Goal: Task Accomplishment & Management: Manage account settings

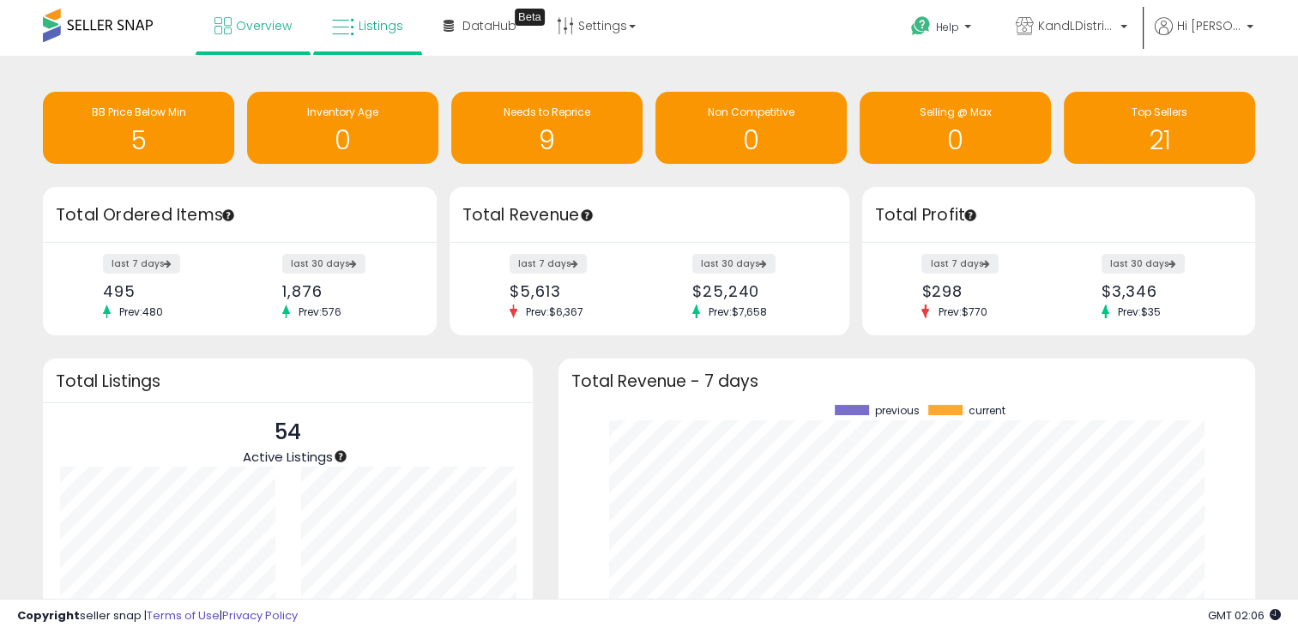
scroll to position [238, 662]
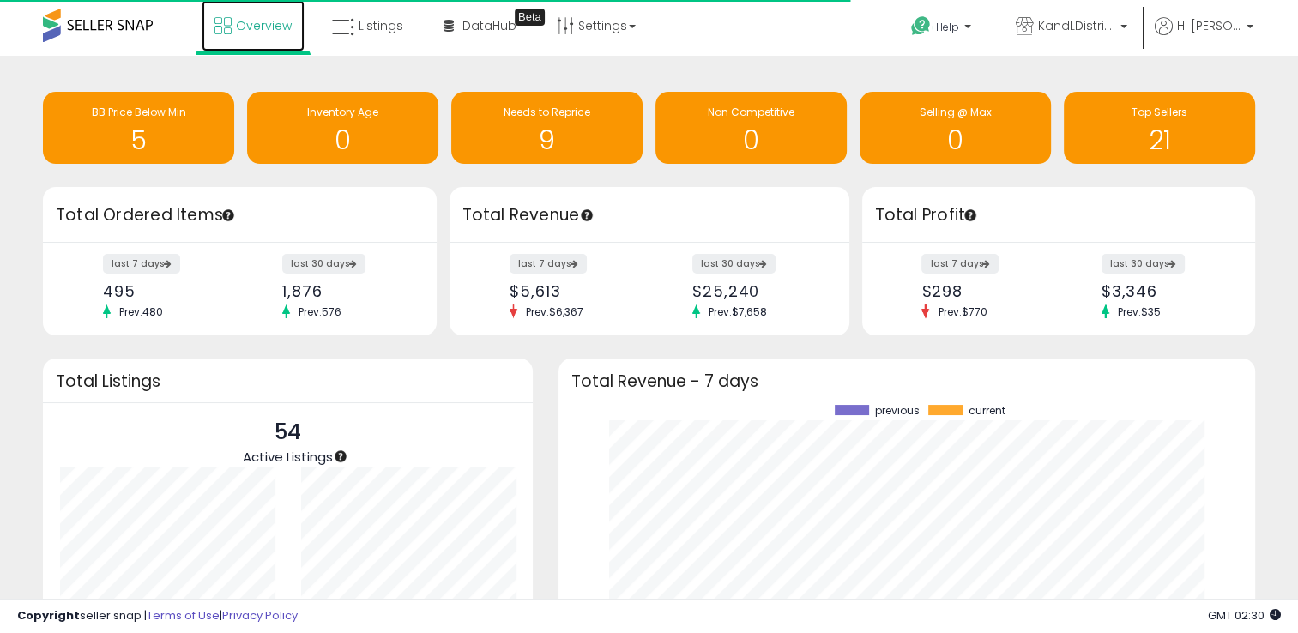
click at [275, 27] on span "Overview" at bounding box center [264, 25] width 56 height 17
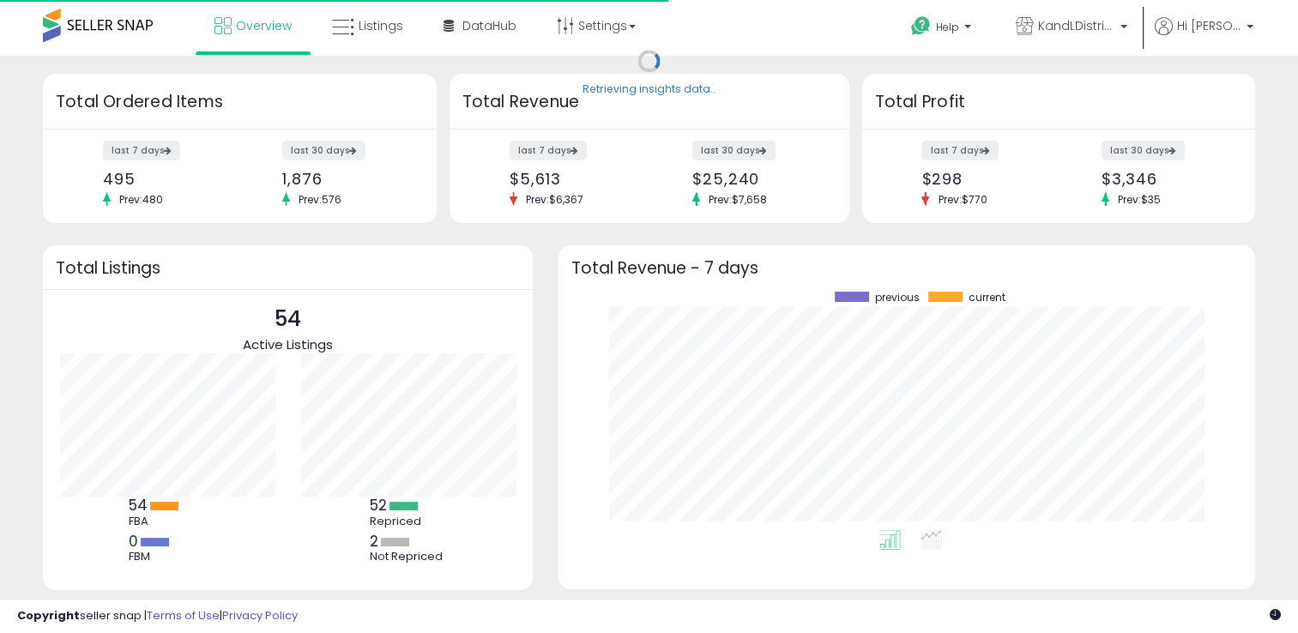
scroll to position [238, 662]
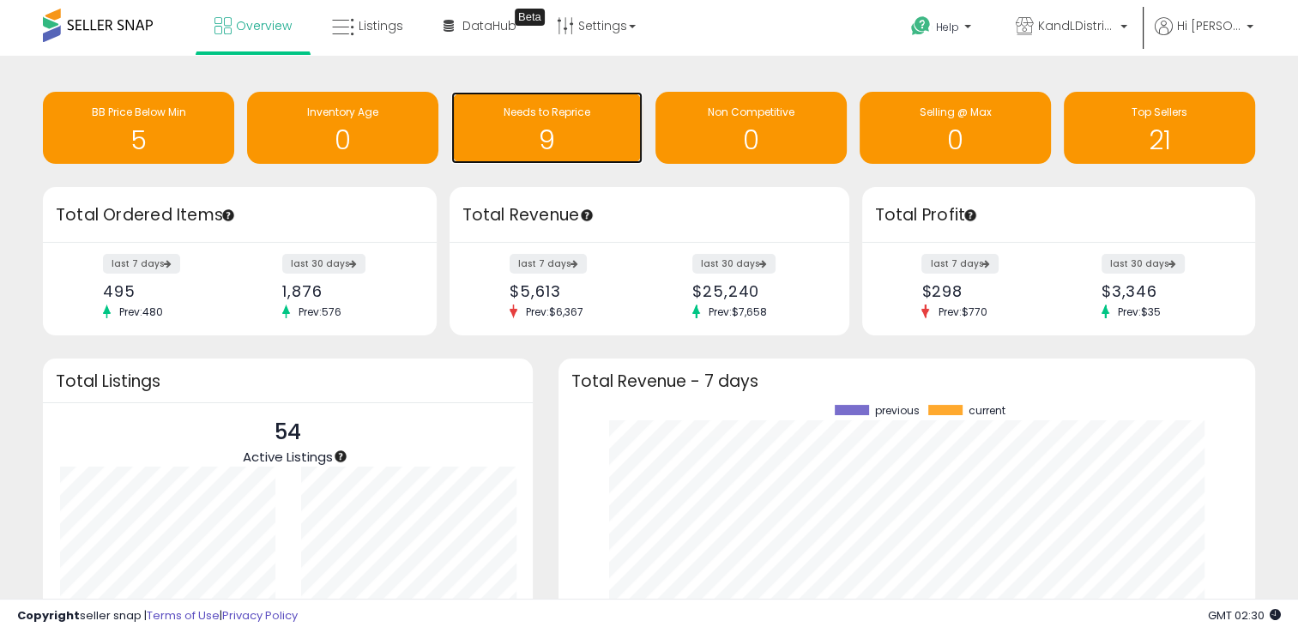
click at [584, 142] on h1 "9" at bounding box center [547, 140] width 174 height 28
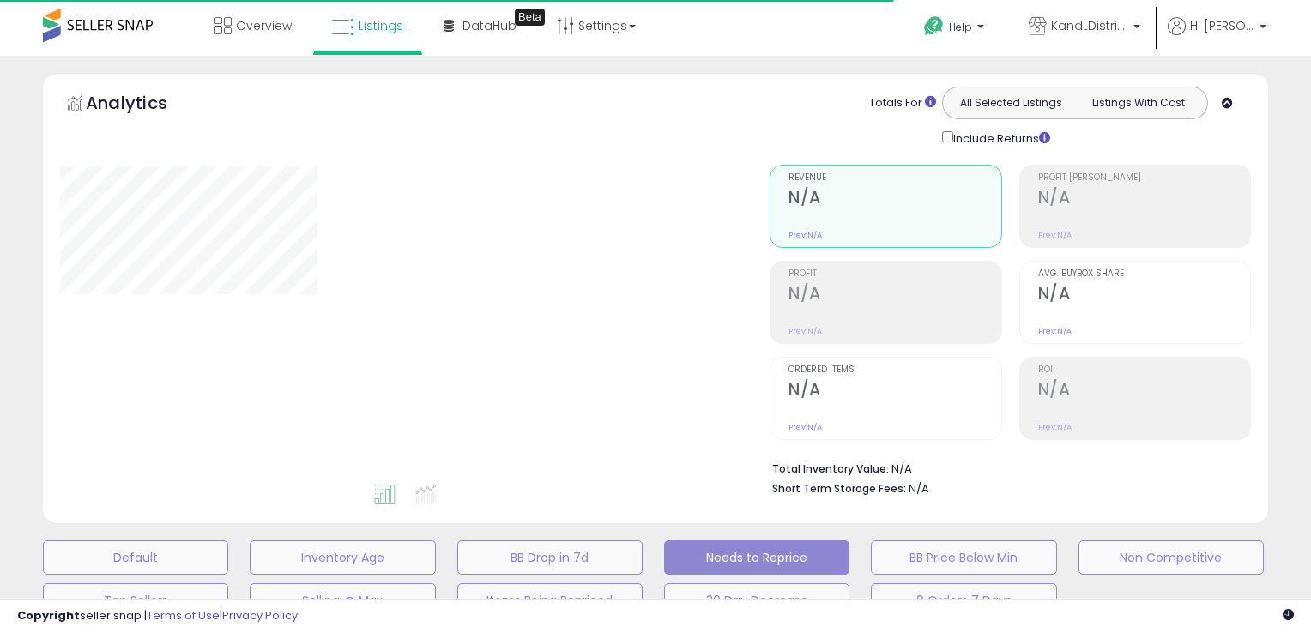
select select "**"
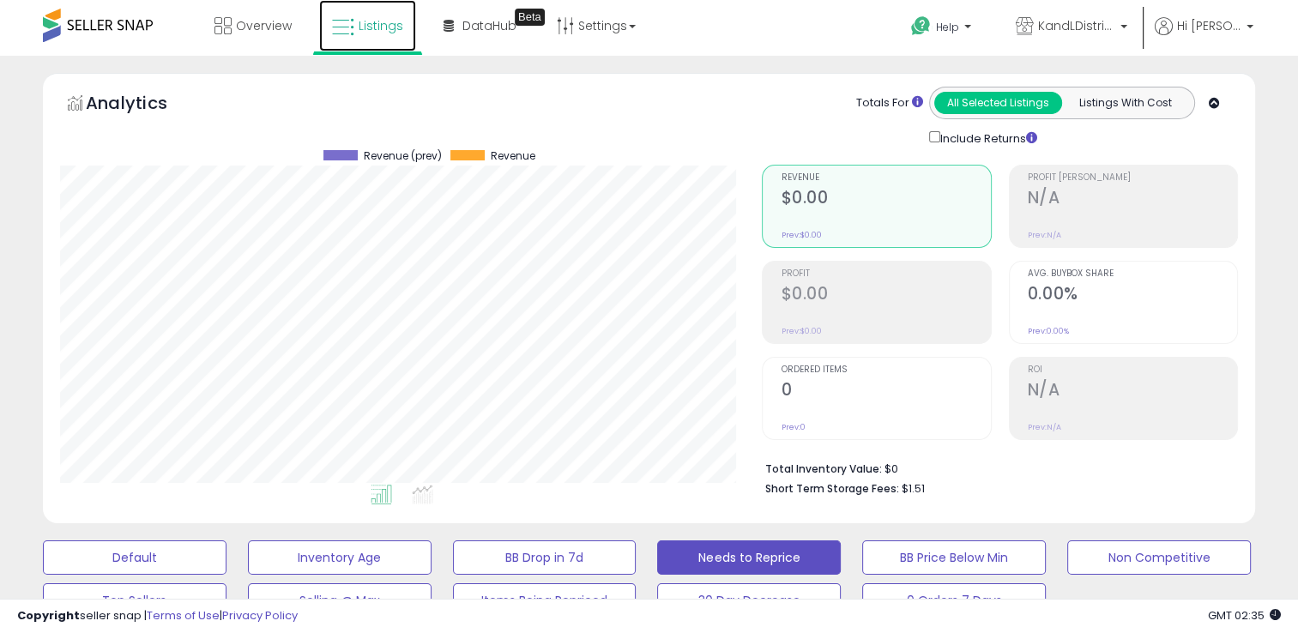
click at [341, 21] on icon at bounding box center [343, 27] width 22 height 22
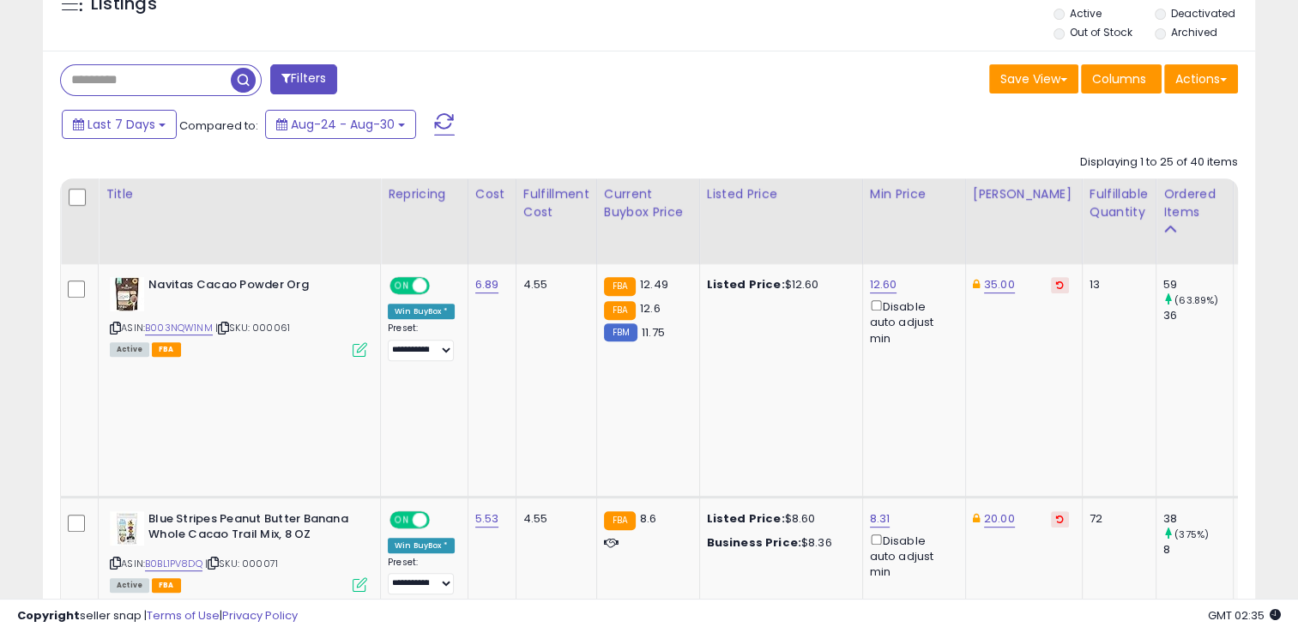
scroll to position [738, 0]
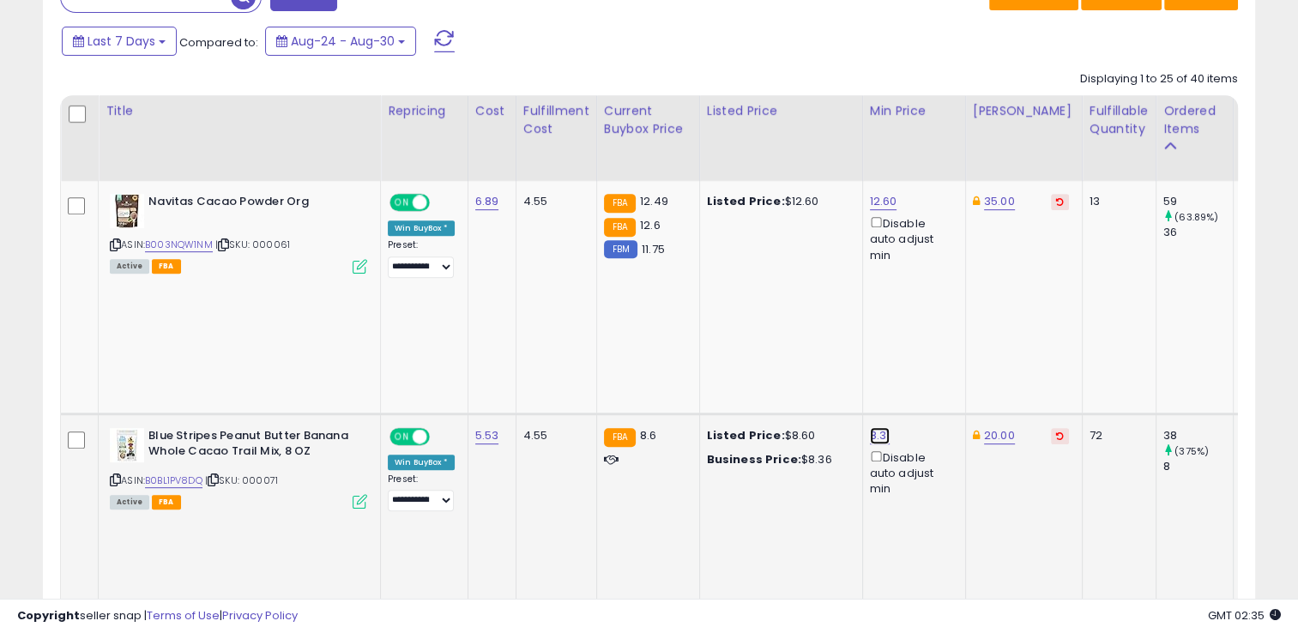
click at [884, 427] on link "8.31" at bounding box center [880, 435] width 21 height 17
drag, startPoint x: 796, startPoint y: 256, endPoint x: 731, endPoint y: 247, distance: 65.8
type input "****"
click at [929, 251] on icon "submit" at bounding box center [924, 250] width 10 height 10
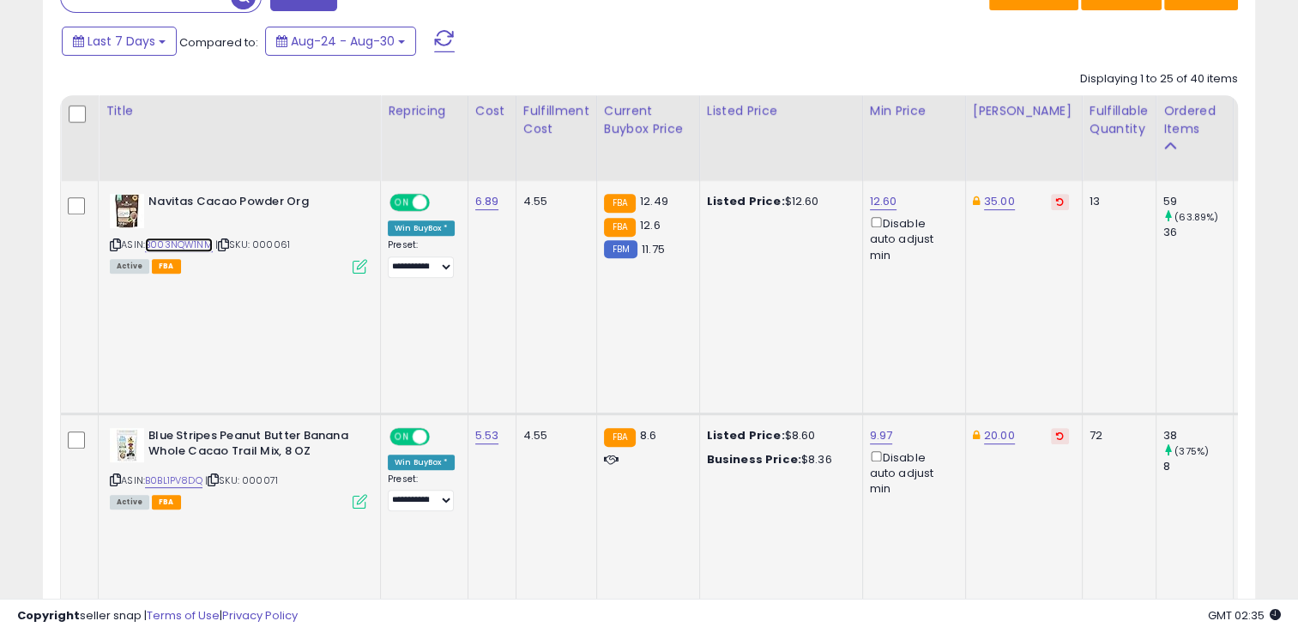
click at [202, 243] on link "B003NQW1NM" at bounding box center [179, 245] width 68 height 15
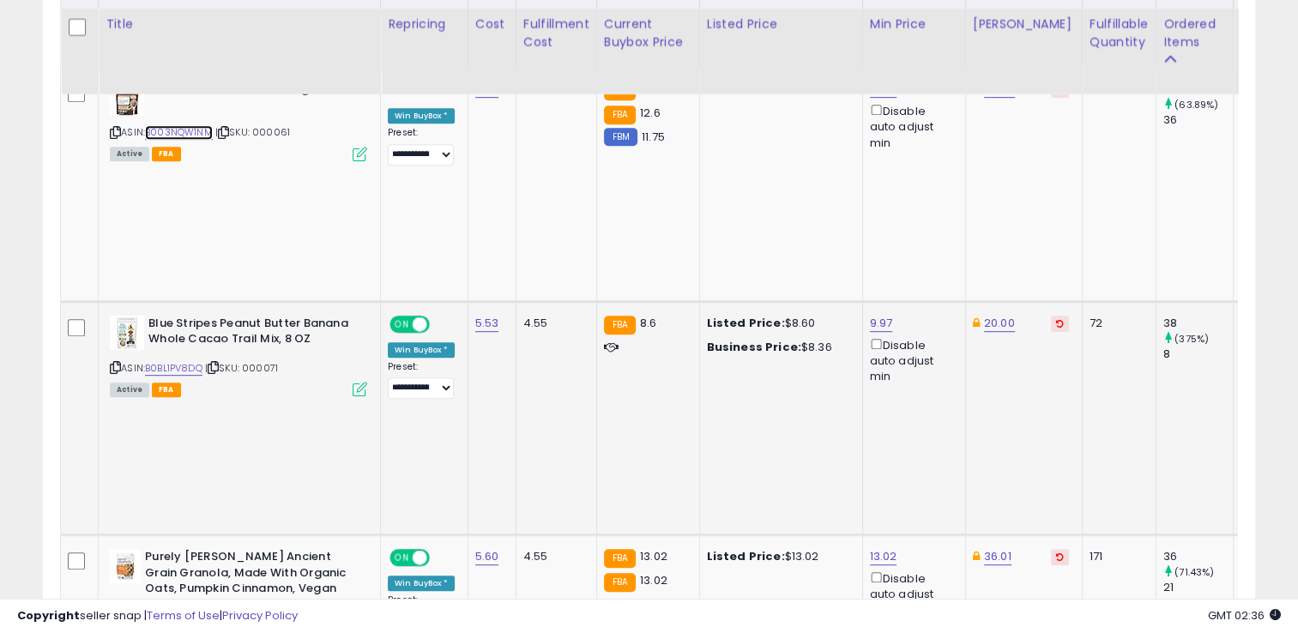
scroll to position [858, 0]
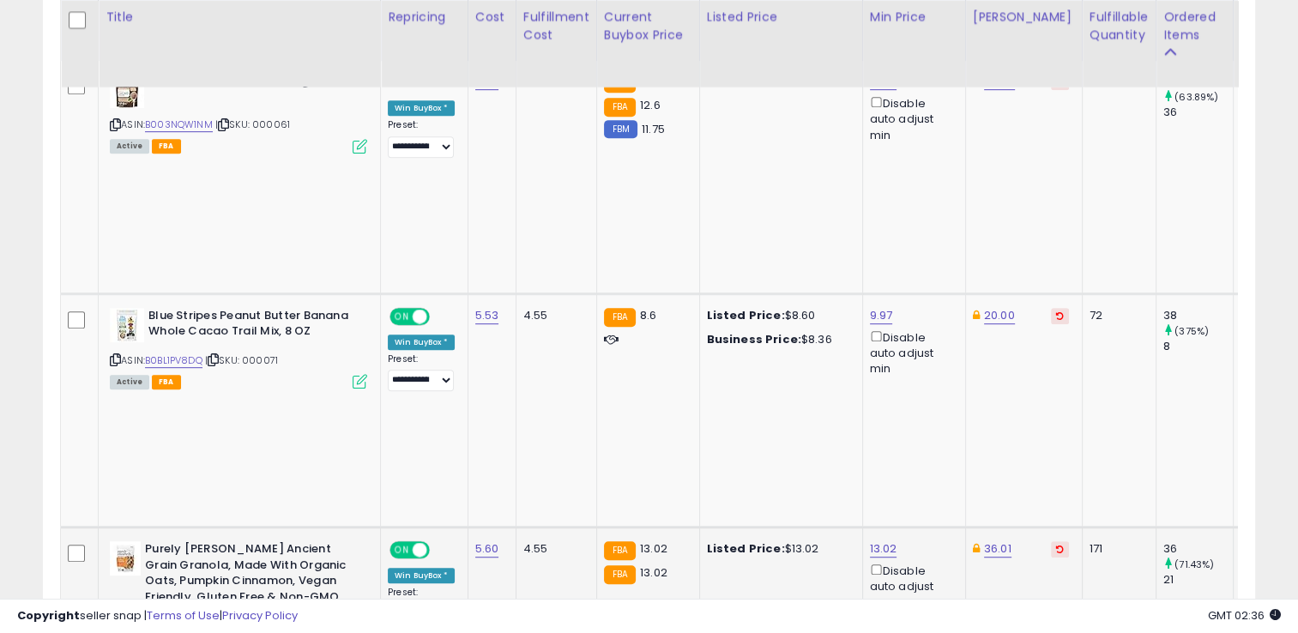
click at [189, 632] on link "B006X1P13G" at bounding box center [173, 642] width 56 height 15
click at [878, 541] on link "13.02" at bounding box center [883, 549] width 27 height 17
drag, startPoint x: 833, startPoint y: 246, endPoint x: 708, endPoint y: 249, distance: 125.3
type input "*****"
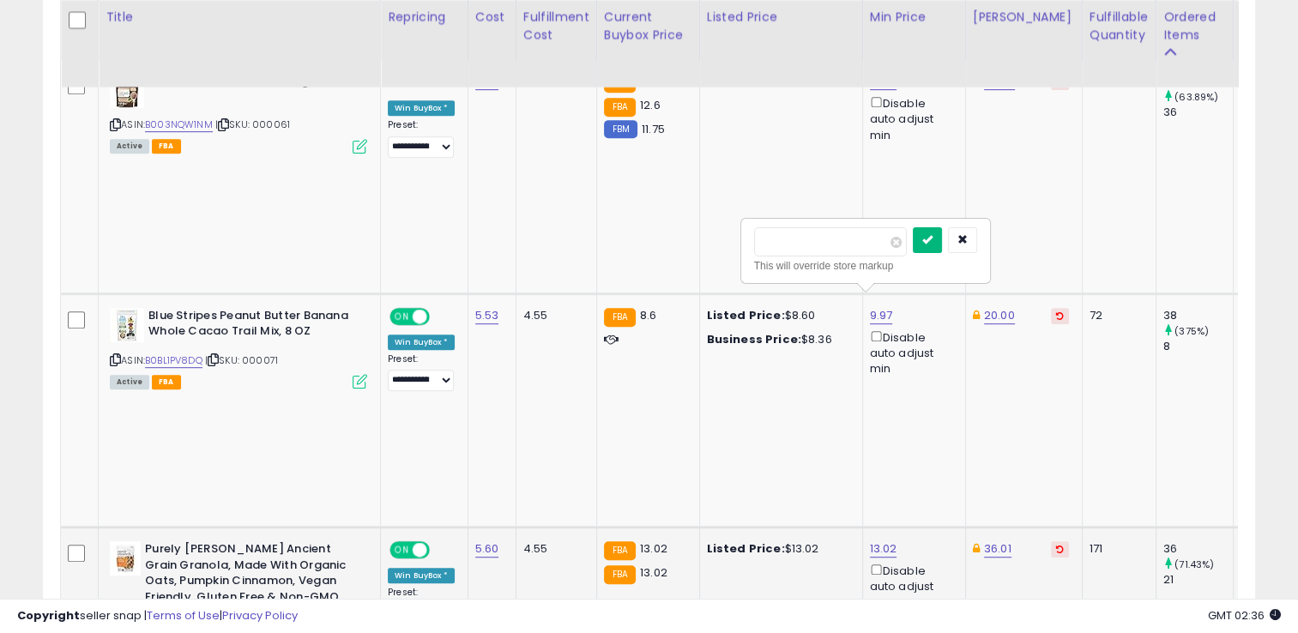
click at [933, 243] on icon "submit" at bounding box center [927, 239] width 10 height 10
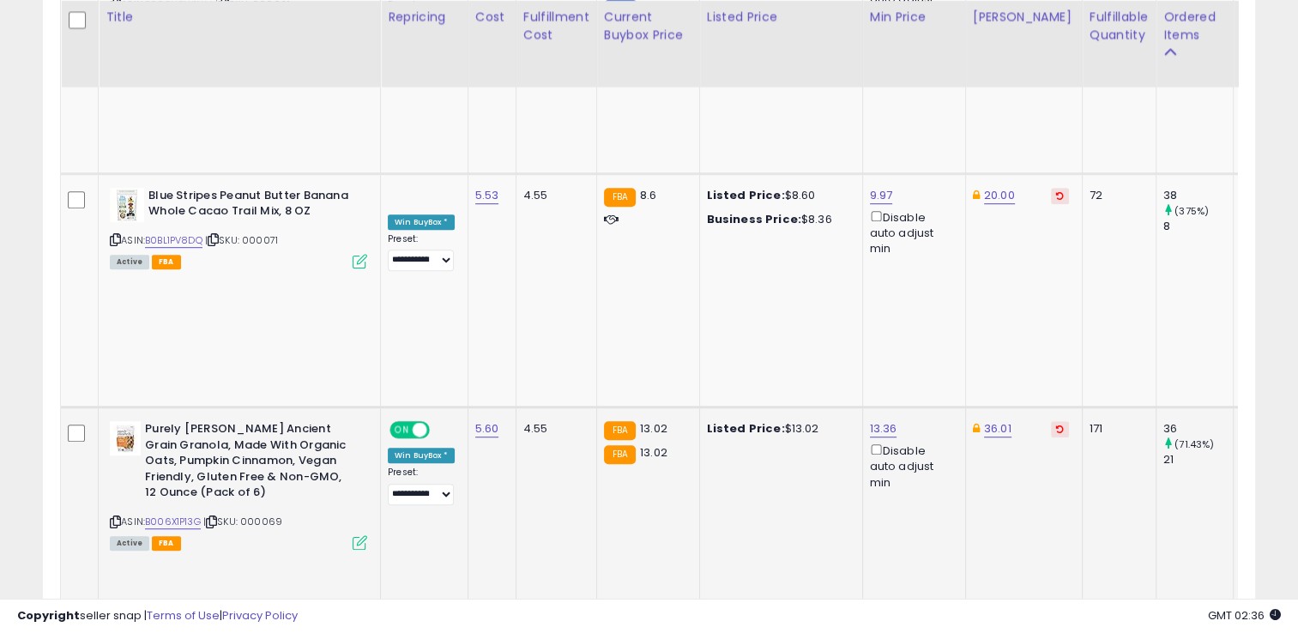
scroll to position [1009, 0]
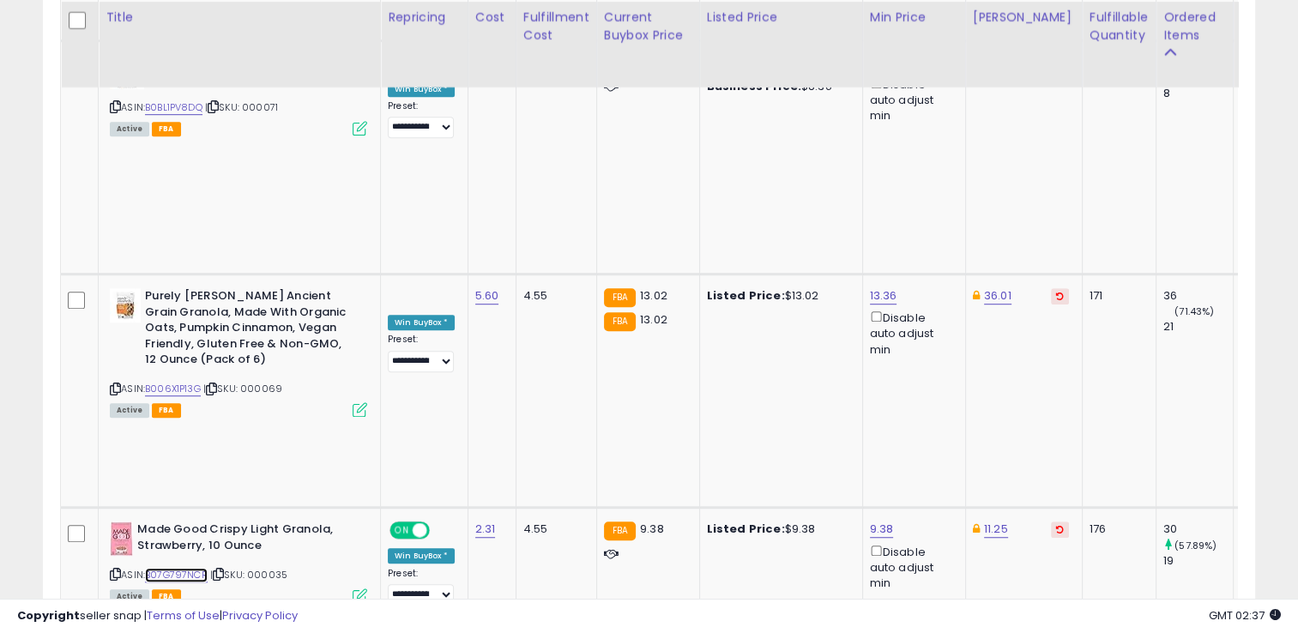
scroll to position [1112, 0]
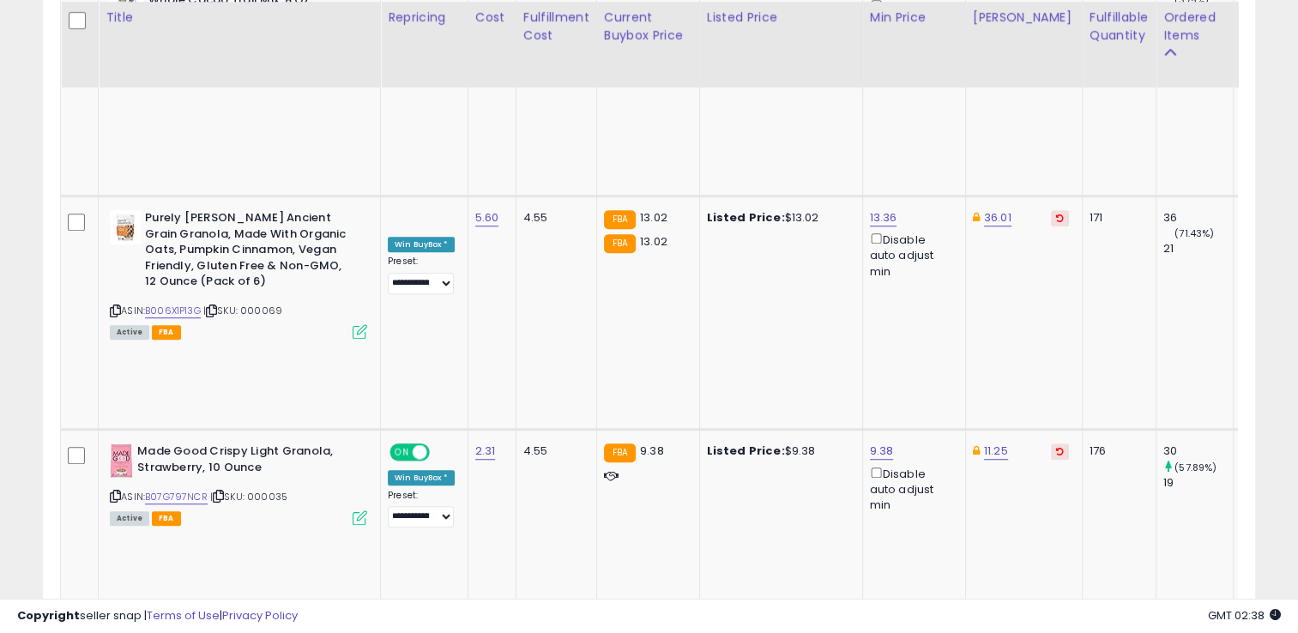
scroll to position [1190, 0]
type input "*"
type input "****"
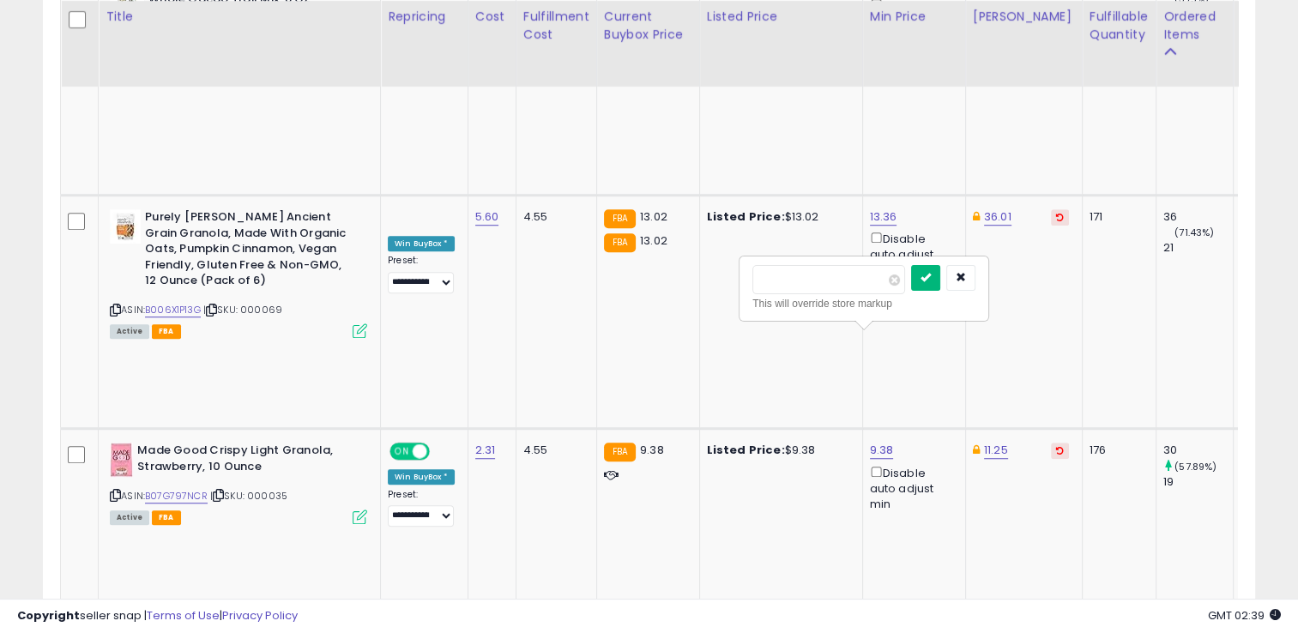
click at [940, 269] on button "submit" at bounding box center [925, 278] width 29 height 26
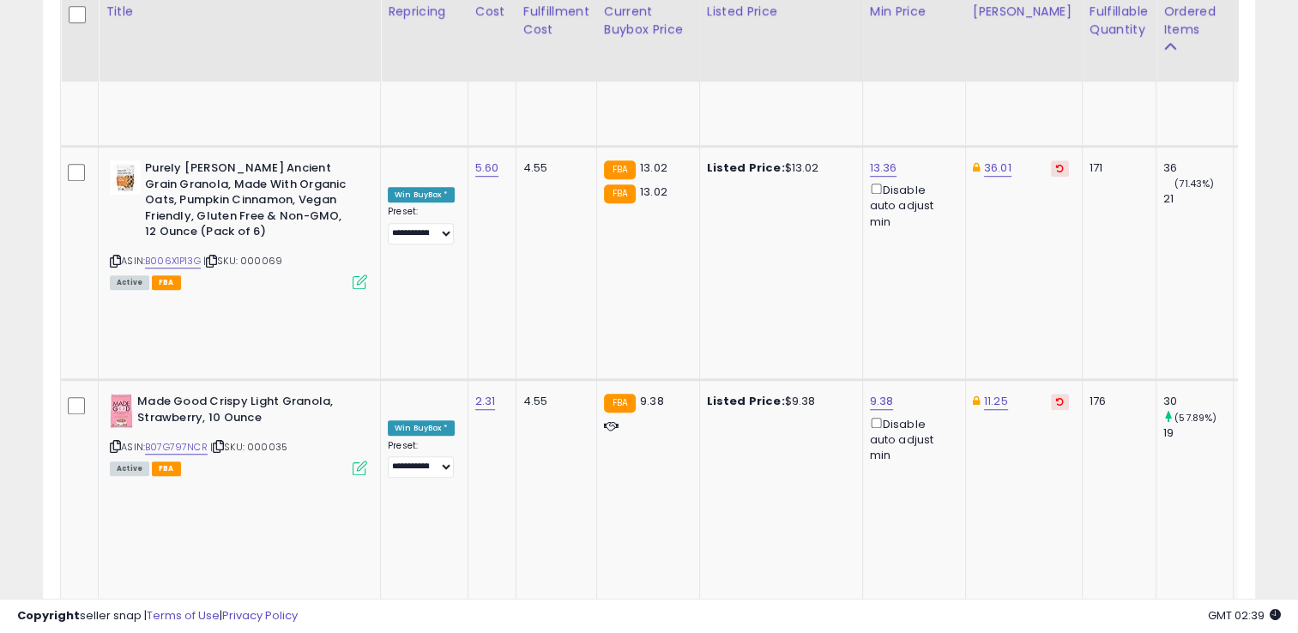
scroll to position [1253, 0]
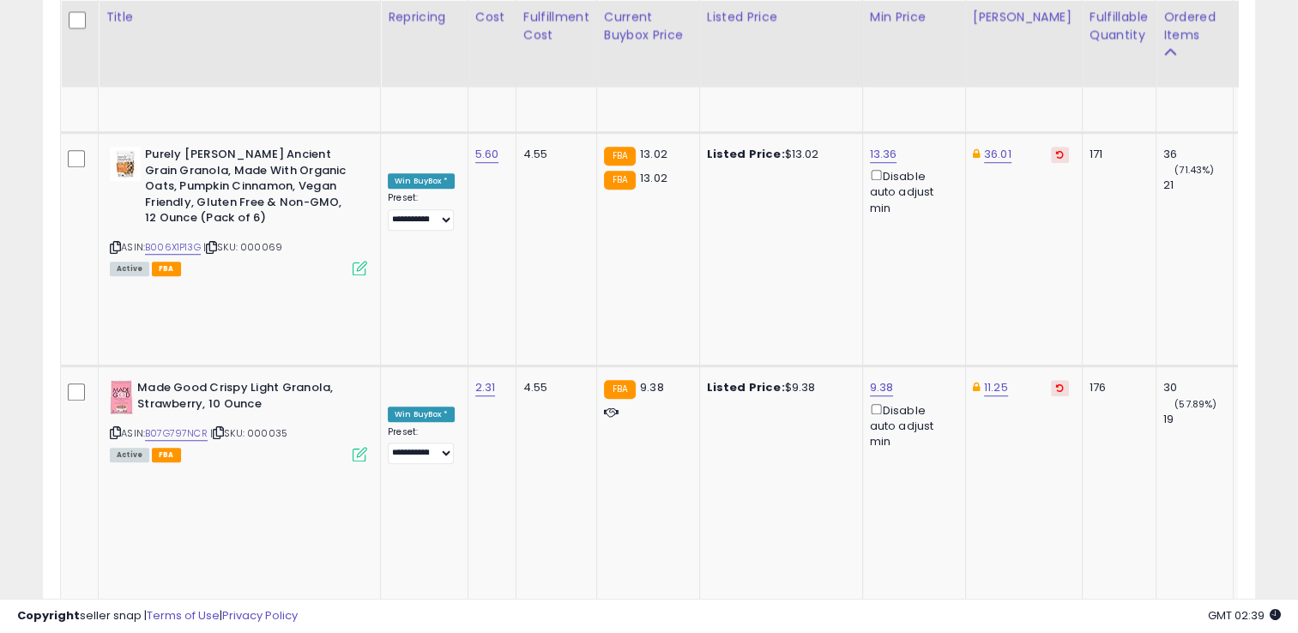
type input "*****"
click button "submit" at bounding box center [925, 325] width 29 height 26
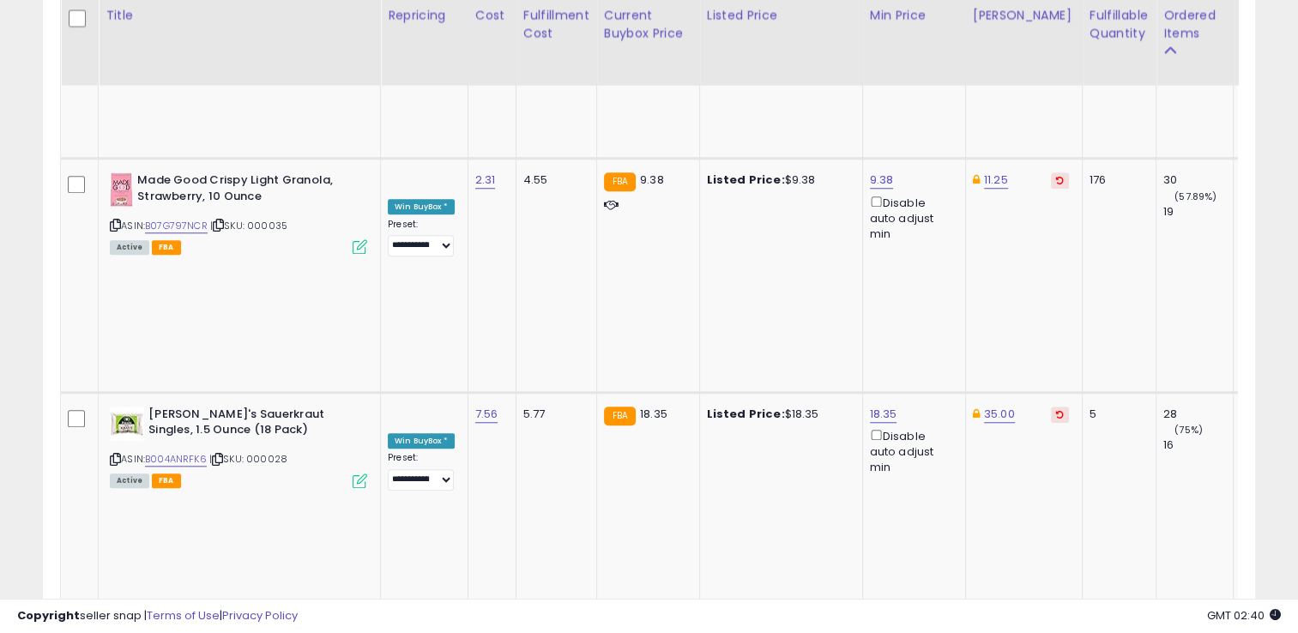
scroll to position [1459, 0]
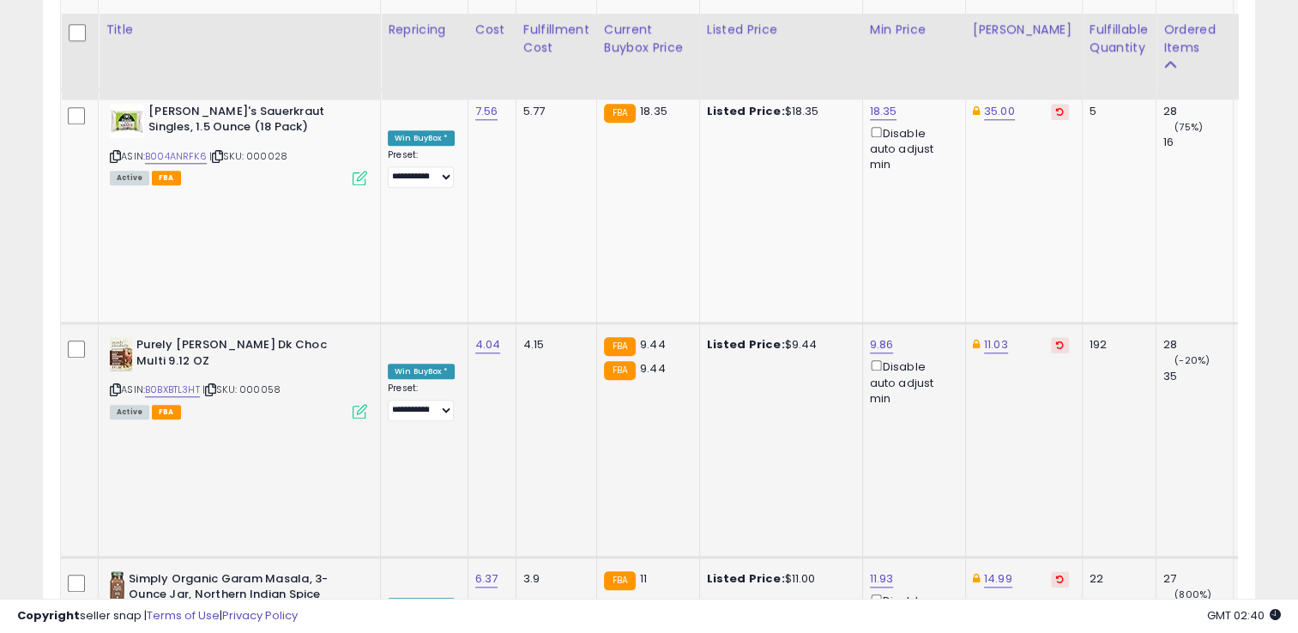
scroll to position [1776, 0]
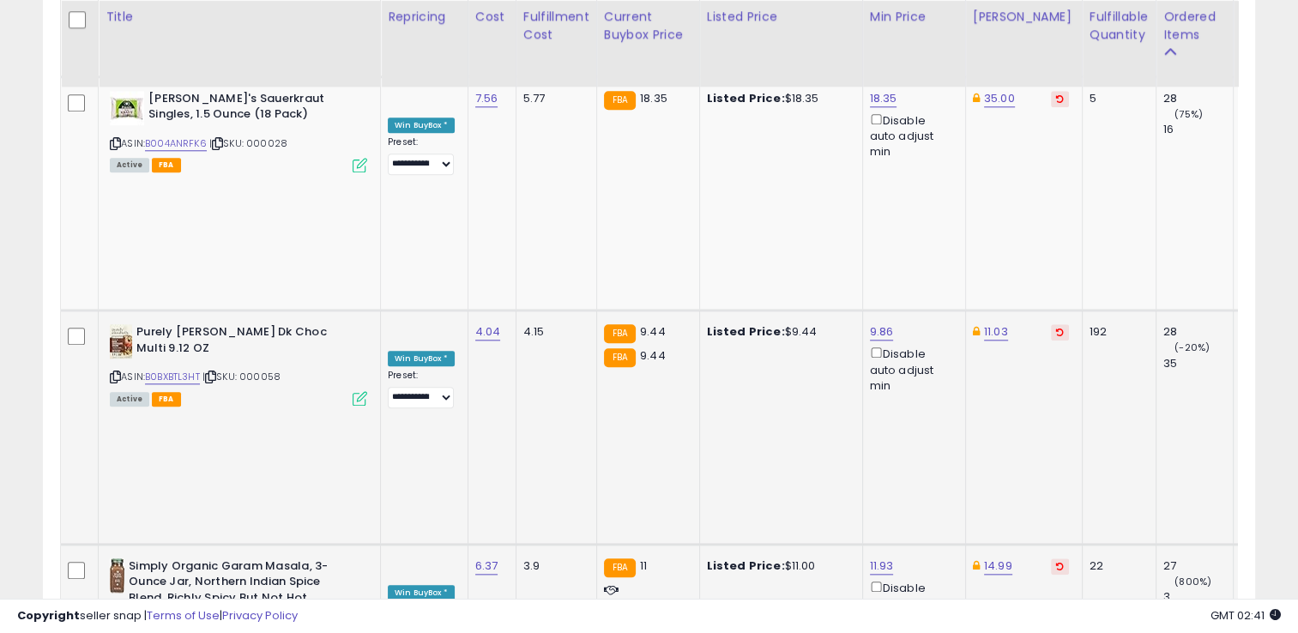
drag, startPoint x: 816, startPoint y: 263, endPoint x: 736, endPoint y: 254, distance: 80.3
type input "****"
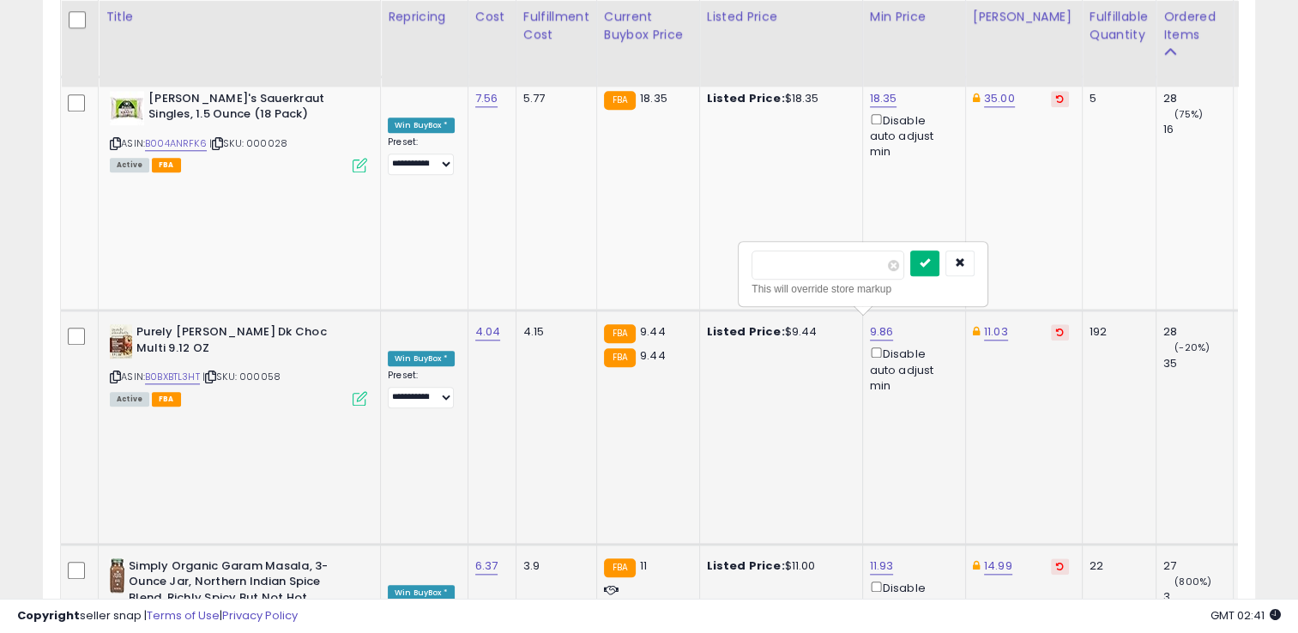
click at [939, 268] on button "submit" at bounding box center [924, 264] width 29 height 26
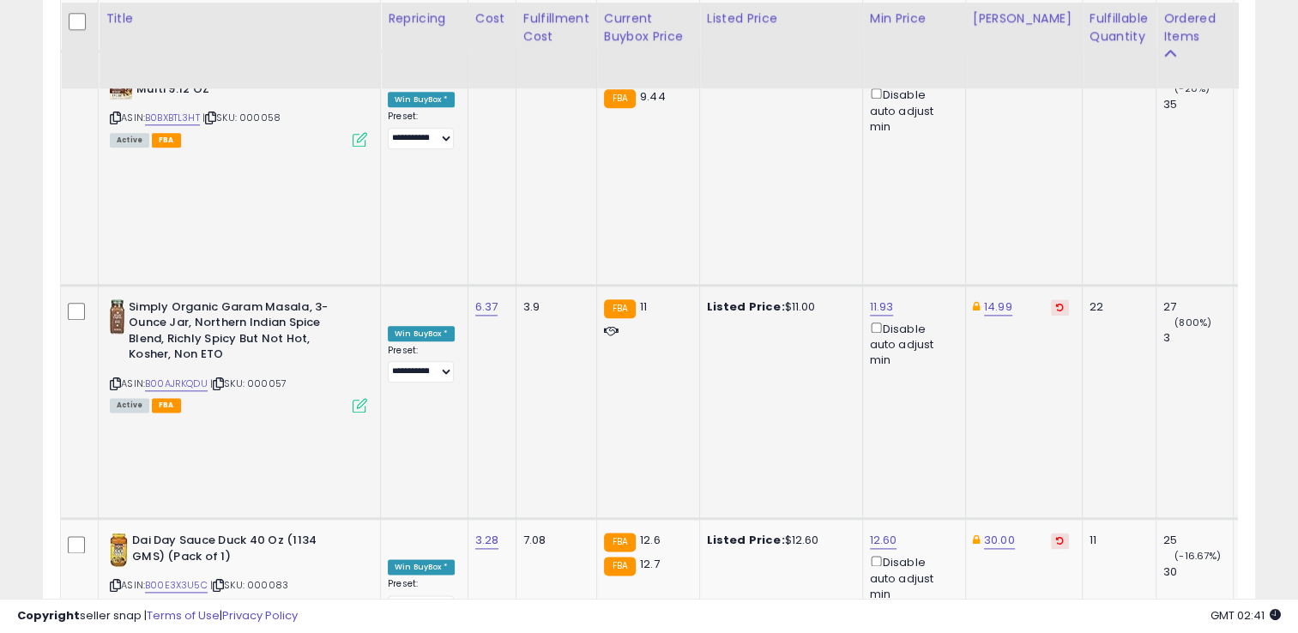
scroll to position [2037, 0]
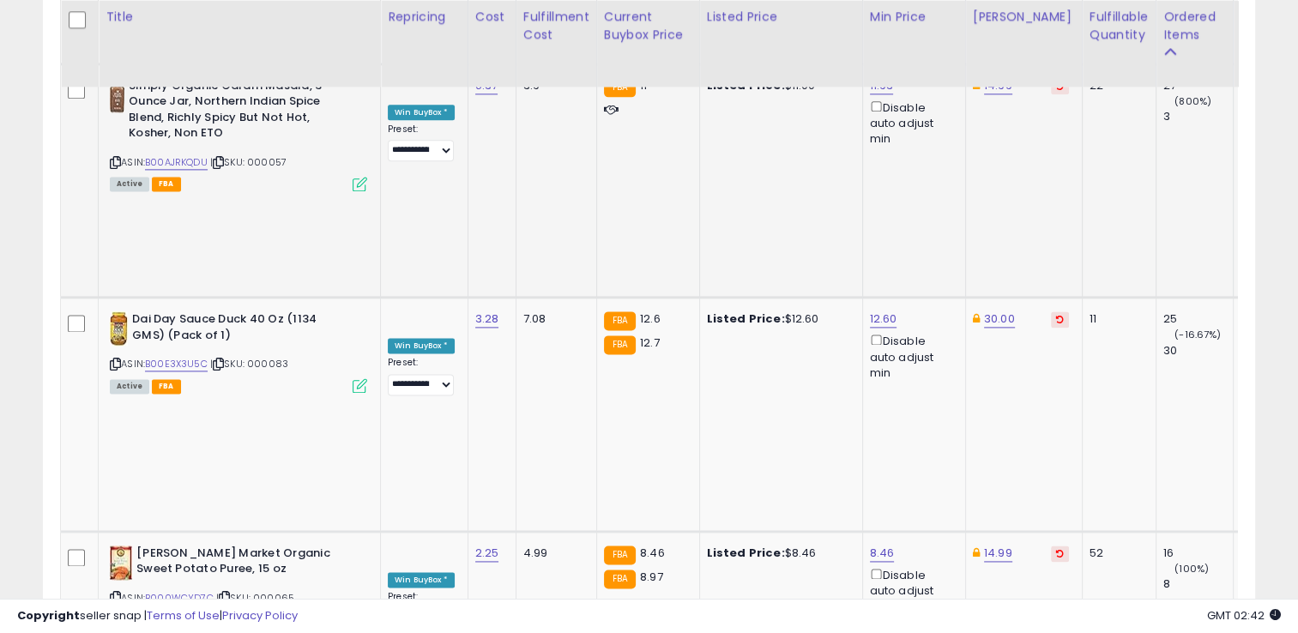
scroll to position [2255, 0]
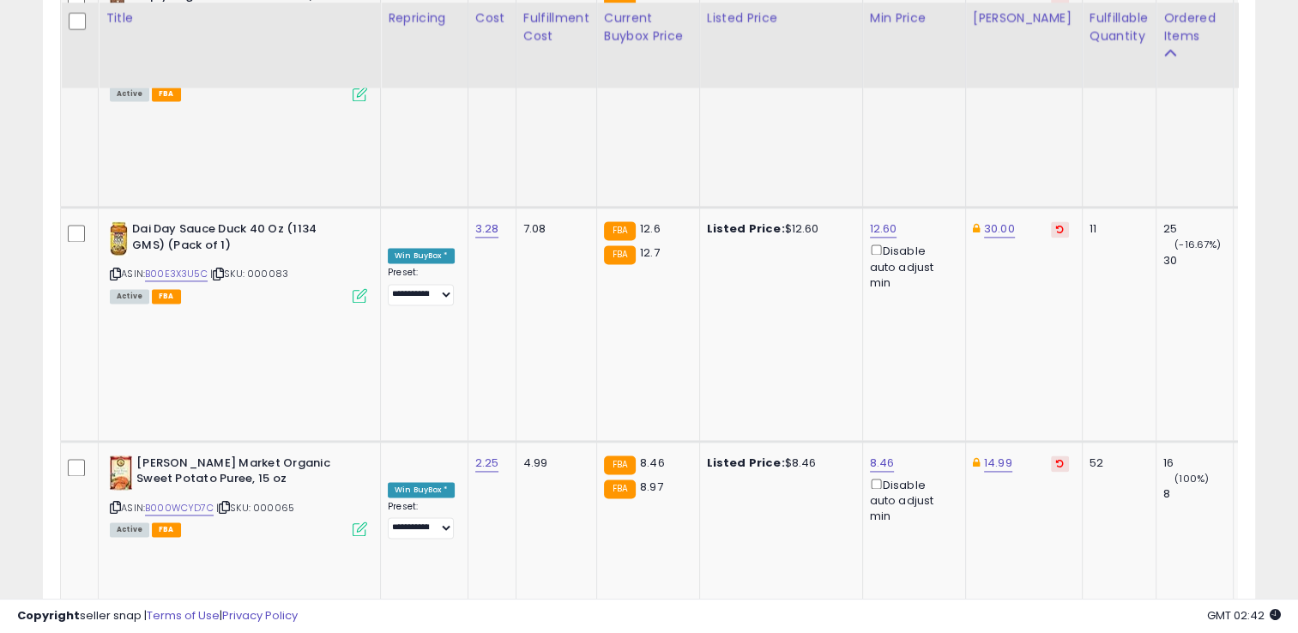
scroll to position [2347, 0]
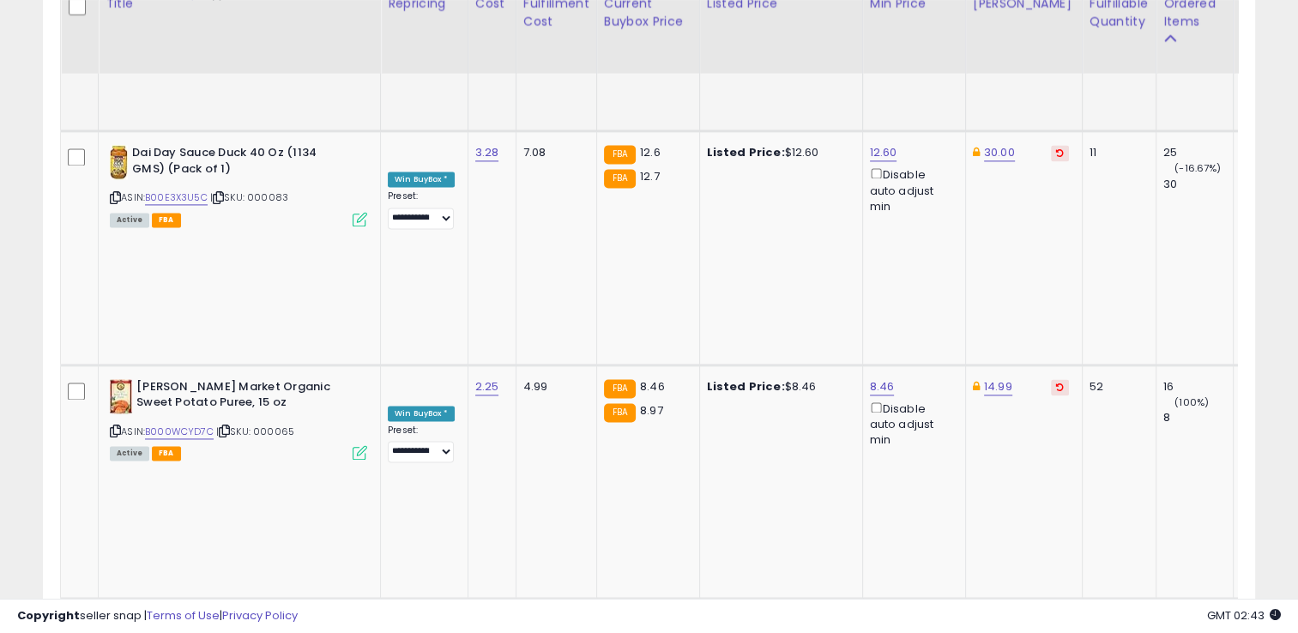
scroll to position [2437, 0]
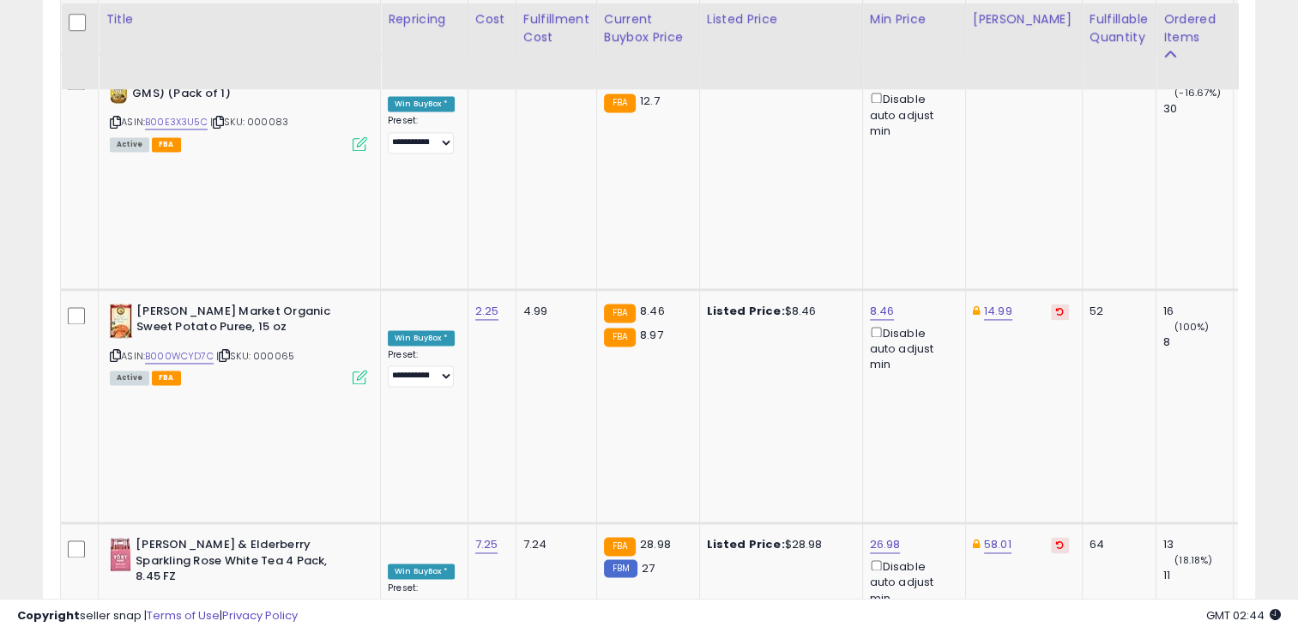
scroll to position [2495, 0]
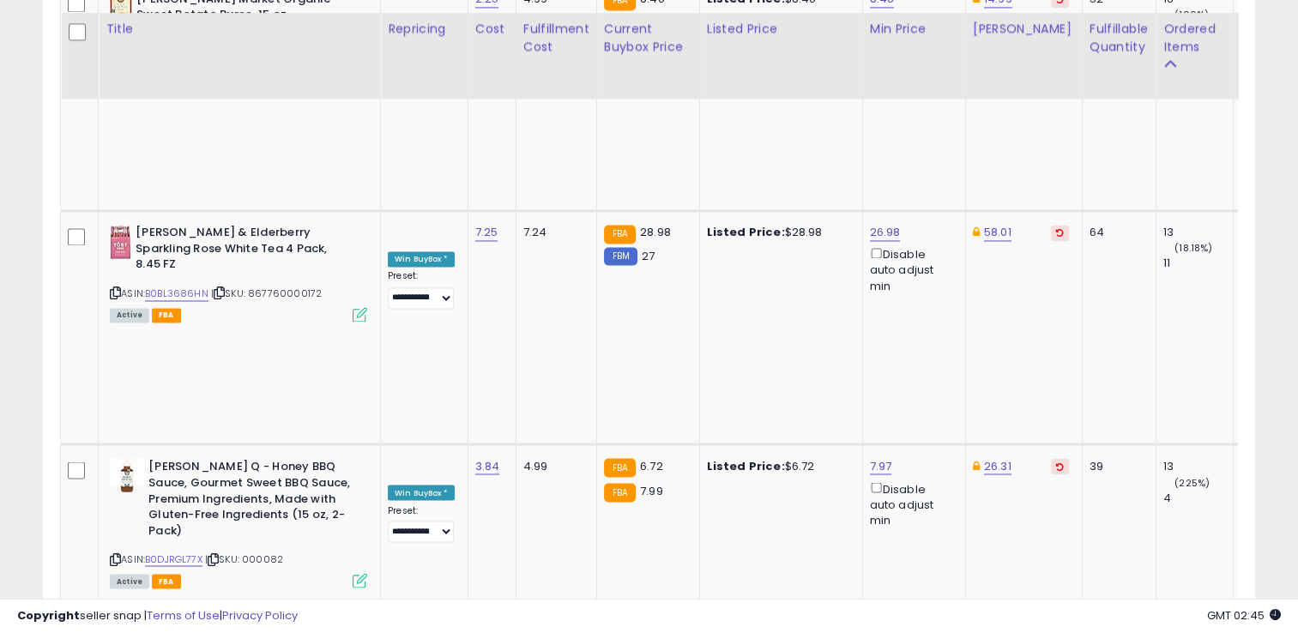
scroll to position [2835, 0]
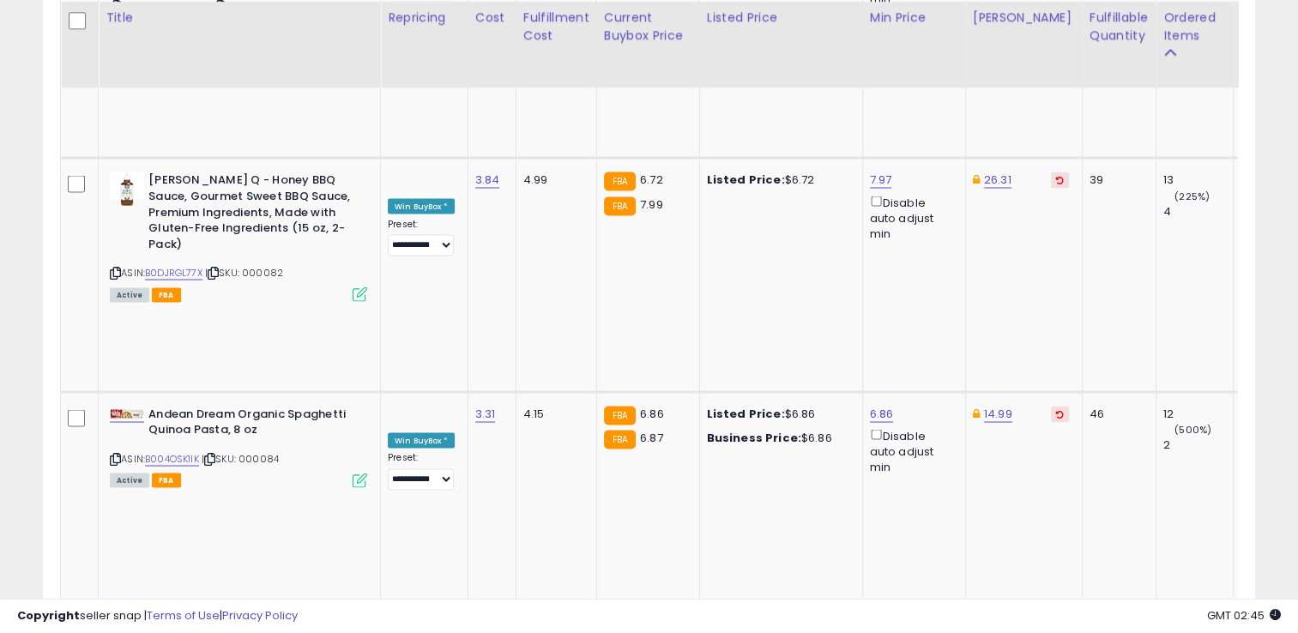
scroll to position [3098, 0]
drag, startPoint x: 808, startPoint y: 266, endPoint x: 727, endPoint y: 267, distance: 81.5
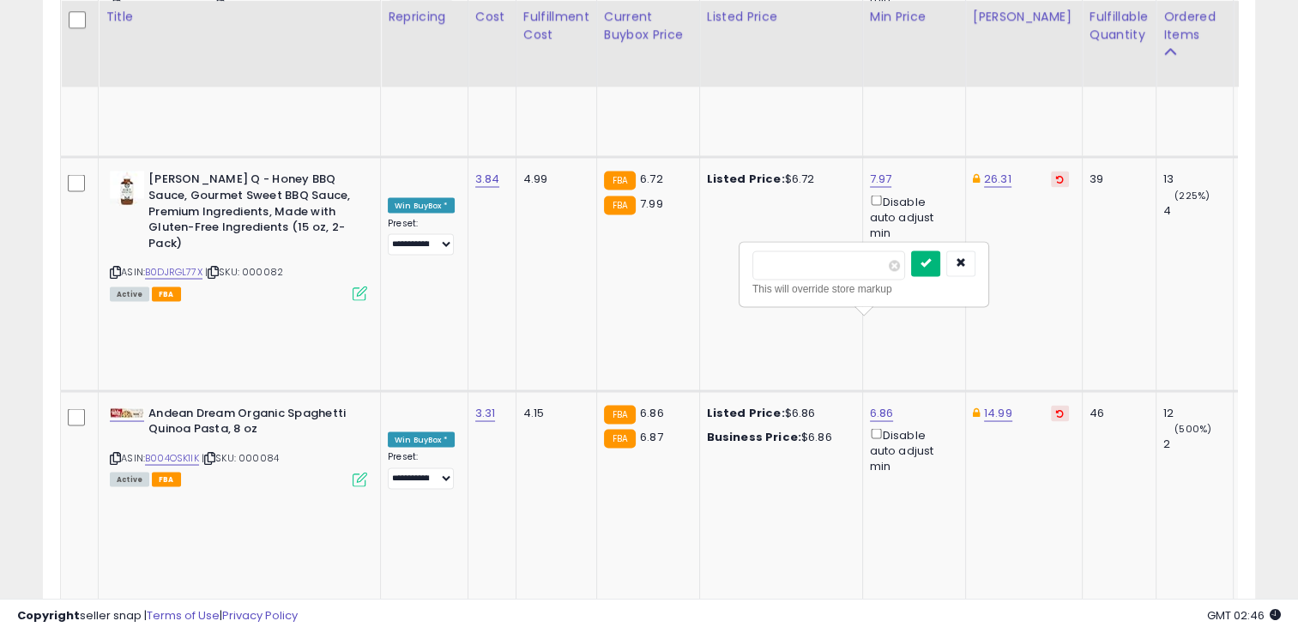
type input "*****"
click at [940, 269] on button "submit" at bounding box center [925, 264] width 29 height 26
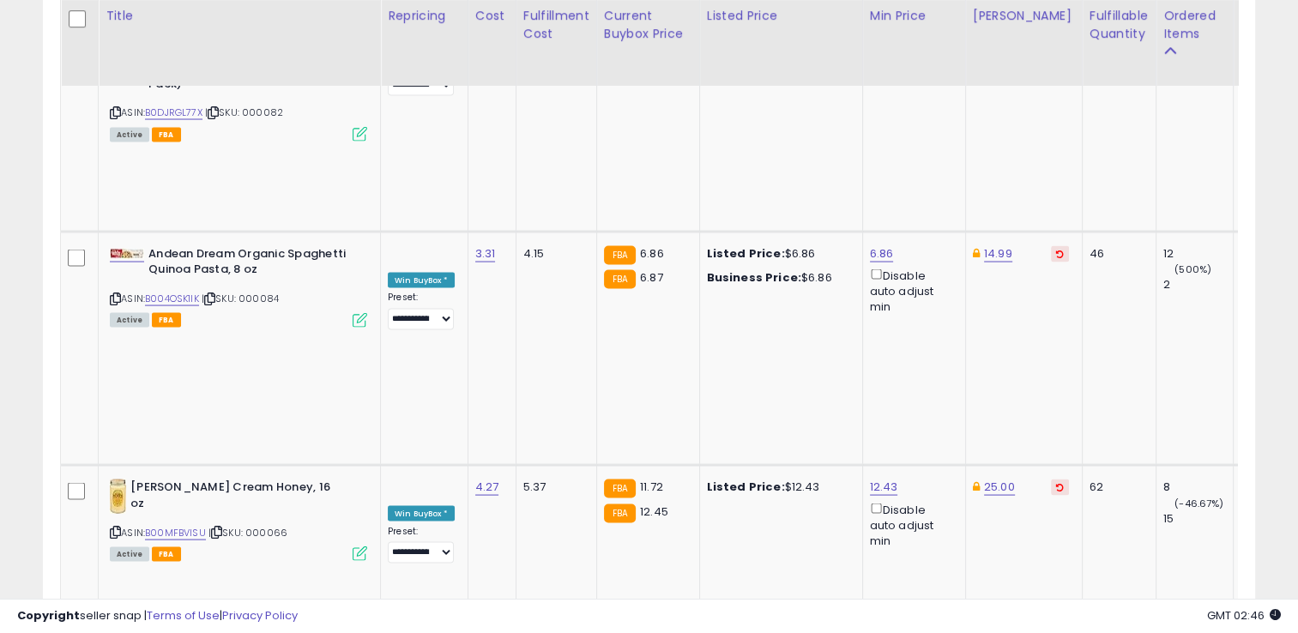
scroll to position [3257, 0]
drag, startPoint x: 797, startPoint y: 242, endPoint x: 702, endPoint y: 243, distance: 95.2
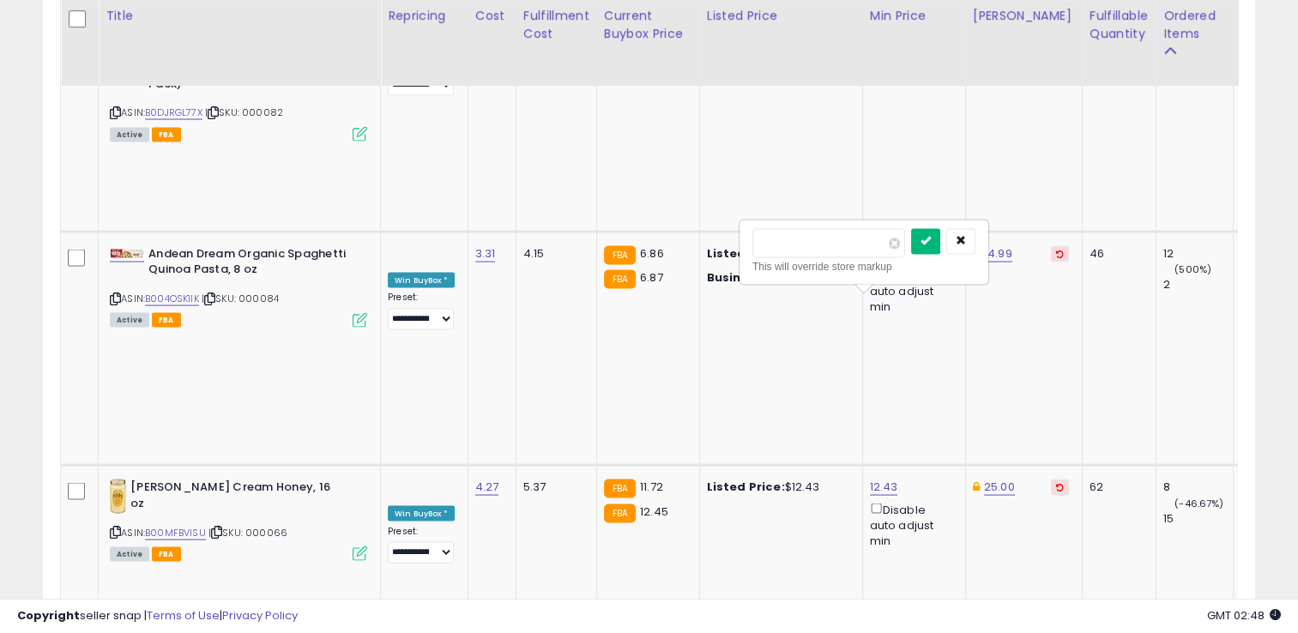
type input "*****"
click at [940, 249] on button "submit" at bounding box center [925, 242] width 29 height 26
drag, startPoint x: 971, startPoint y: 249, endPoint x: 869, endPoint y: 243, distance: 102.3
click at [869, 243] on input "****" at bounding box center [943, 243] width 153 height 29
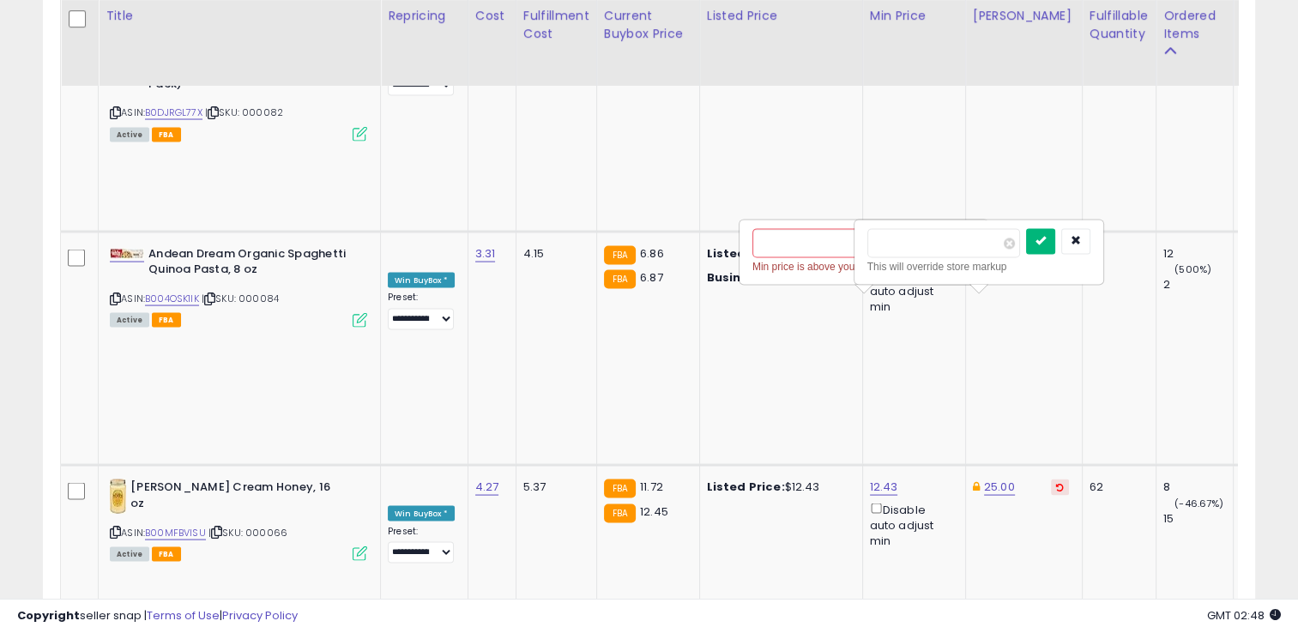
type input "*****"
click at [1055, 235] on button "submit" at bounding box center [1040, 242] width 29 height 26
drag, startPoint x: 839, startPoint y: 255, endPoint x: 733, endPoint y: 240, distance: 107.4
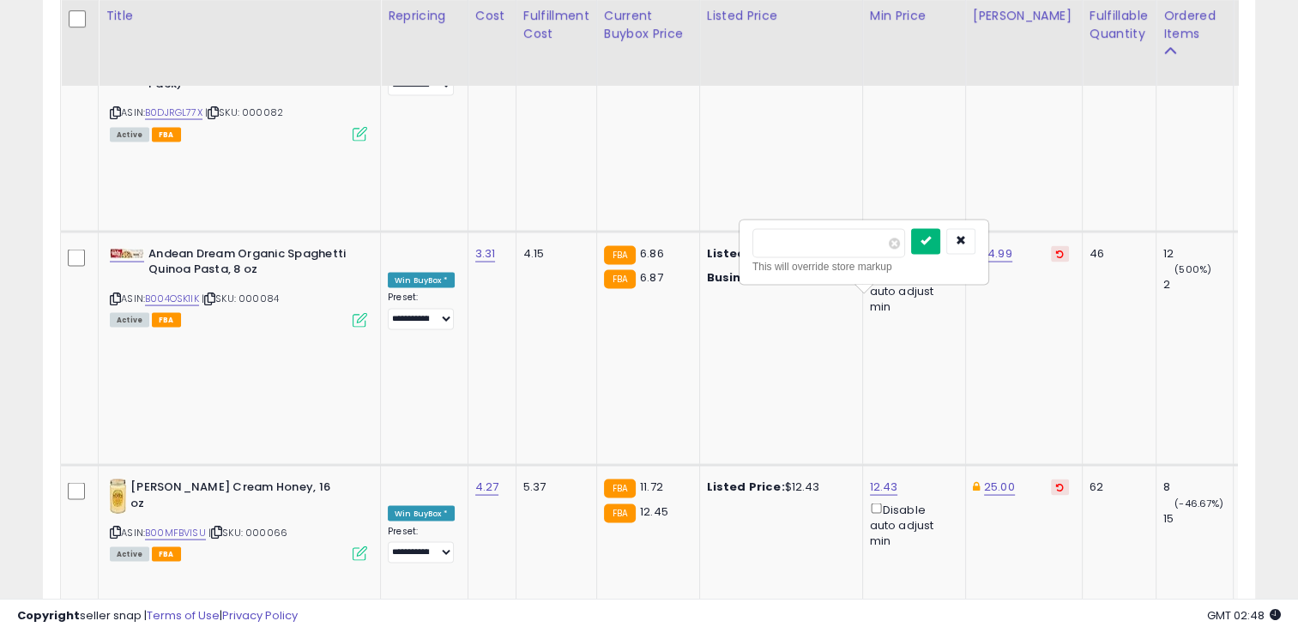
type input "*****"
click at [931, 237] on icon "submit" at bounding box center [926, 241] width 10 height 10
drag, startPoint x: 827, startPoint y: 242, endPoint x: 714, endPoint y: 225, distance: 114.5
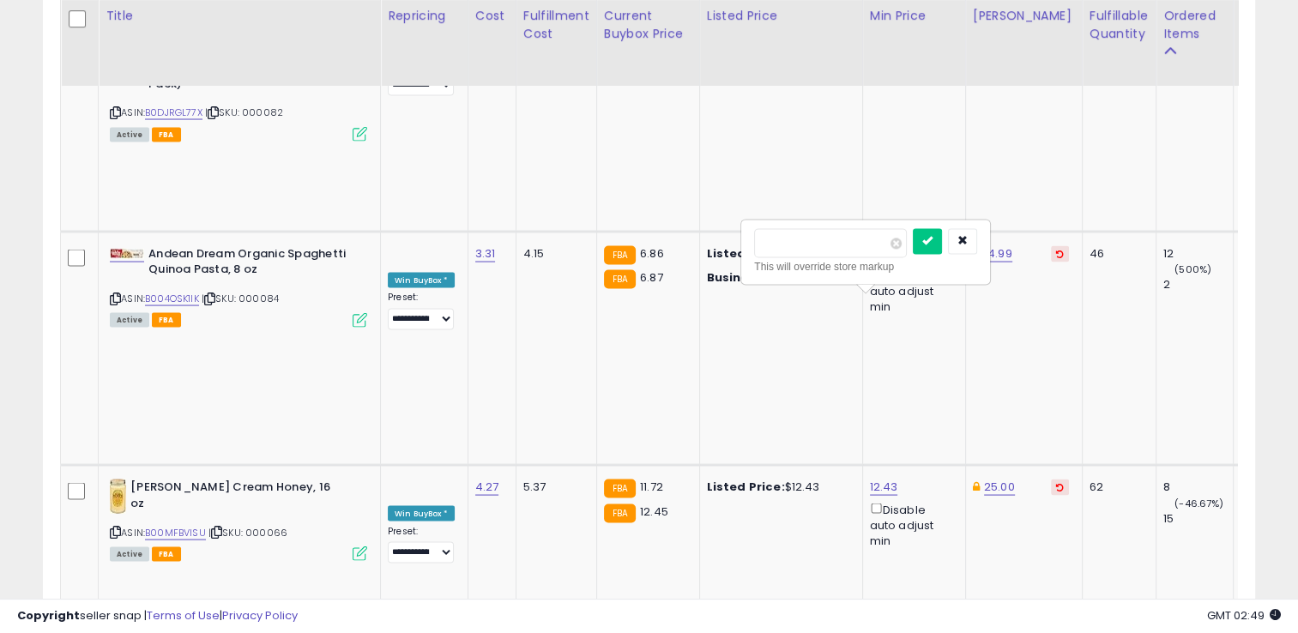
type input "****"
click at [942, 250] on button "submit" at bounding box center [927, 242] width 29 height 26
drag, startPoint x: 913, startPoint y: 245, endPoint x: 848, endPoint y: 237, distance: 65.7
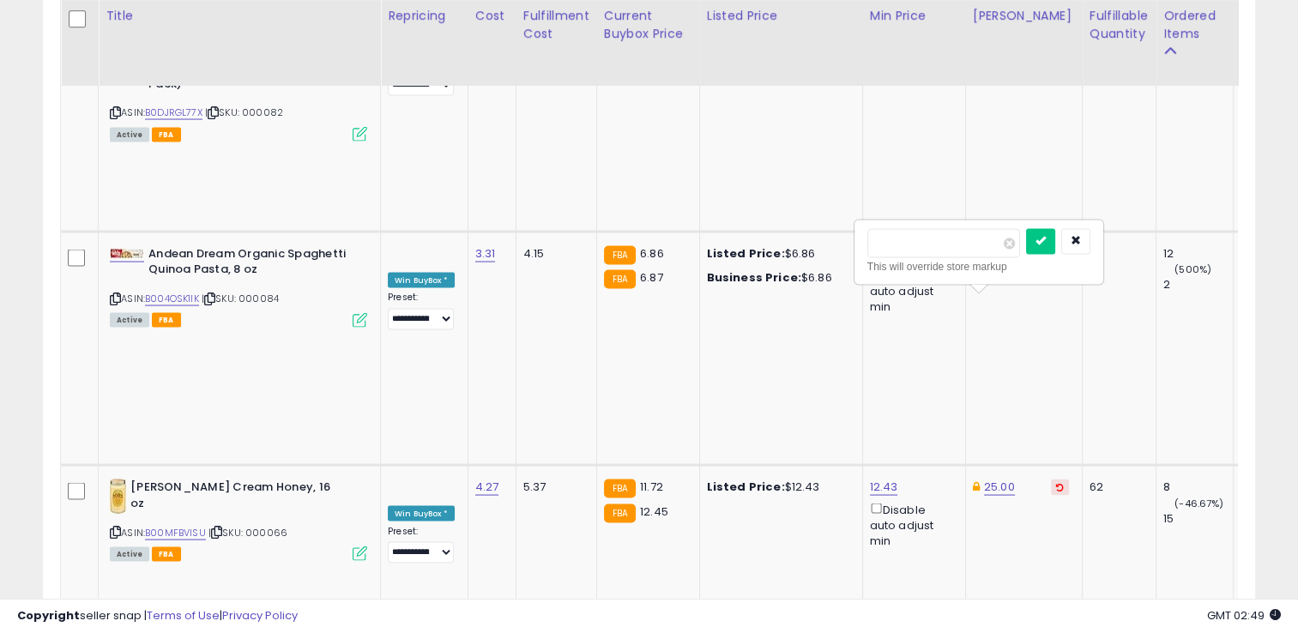
type input "****"
click at [1046, 242] on icon "submit" at bounding box center [1041, 241] width 10 height 10
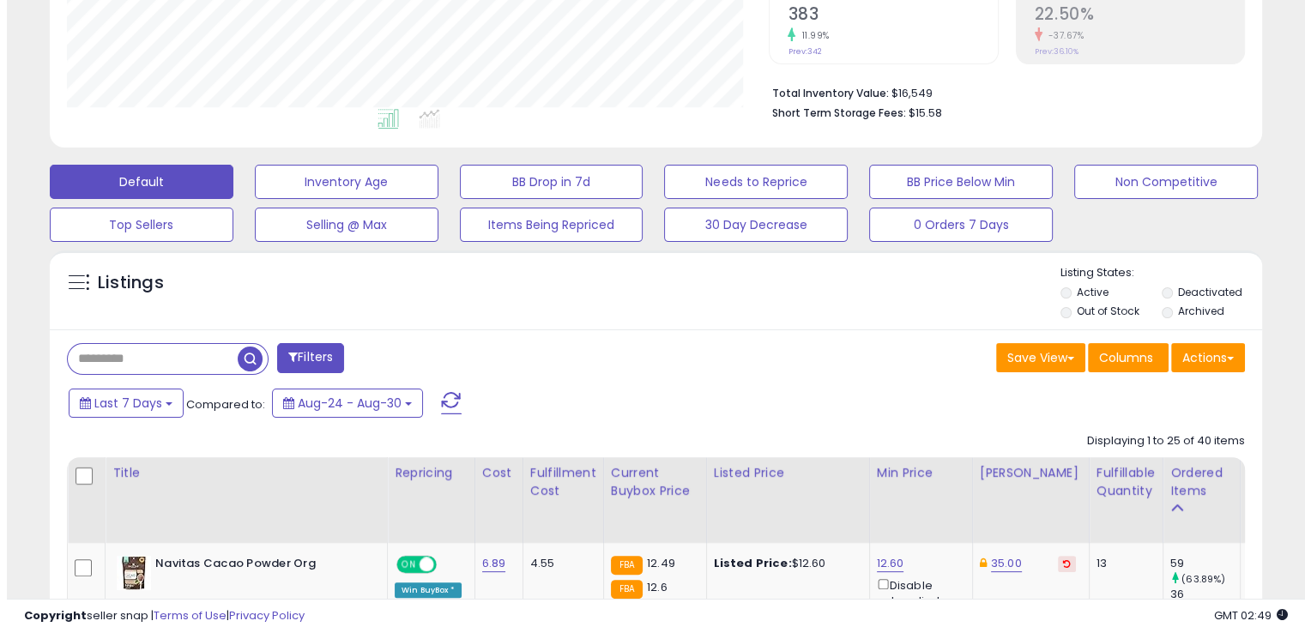
scroll to position [378, 0]
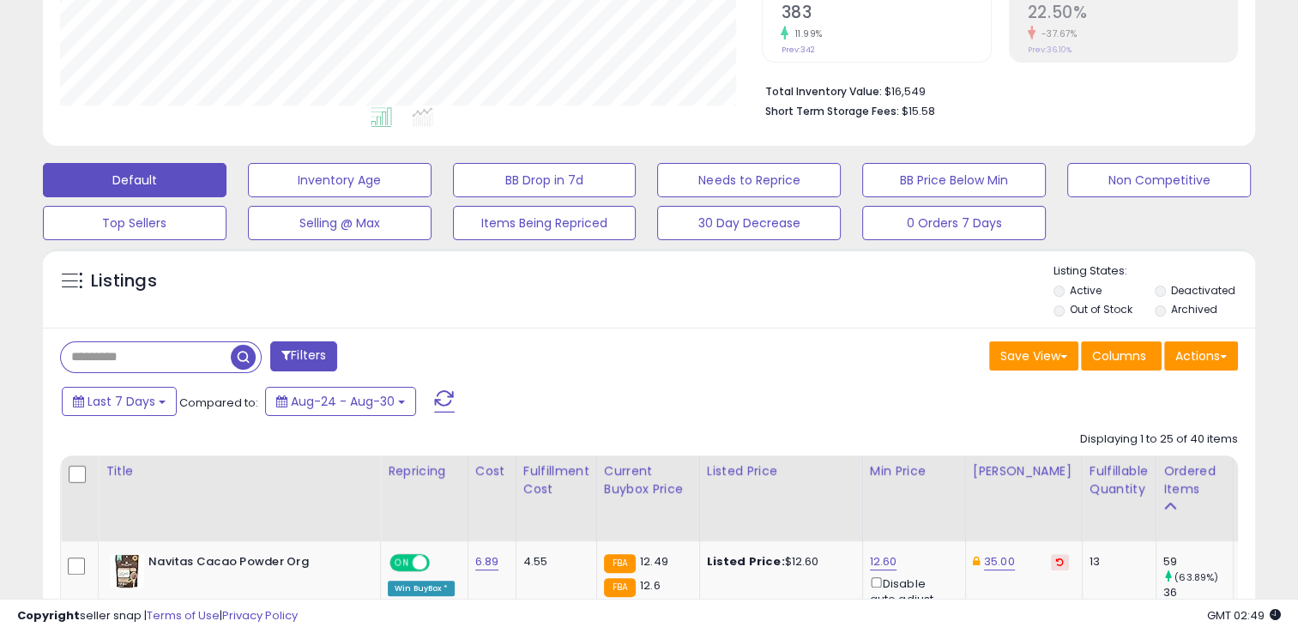
click at [444, 407] on span at bounding box center [444, 401] width 21 height 22
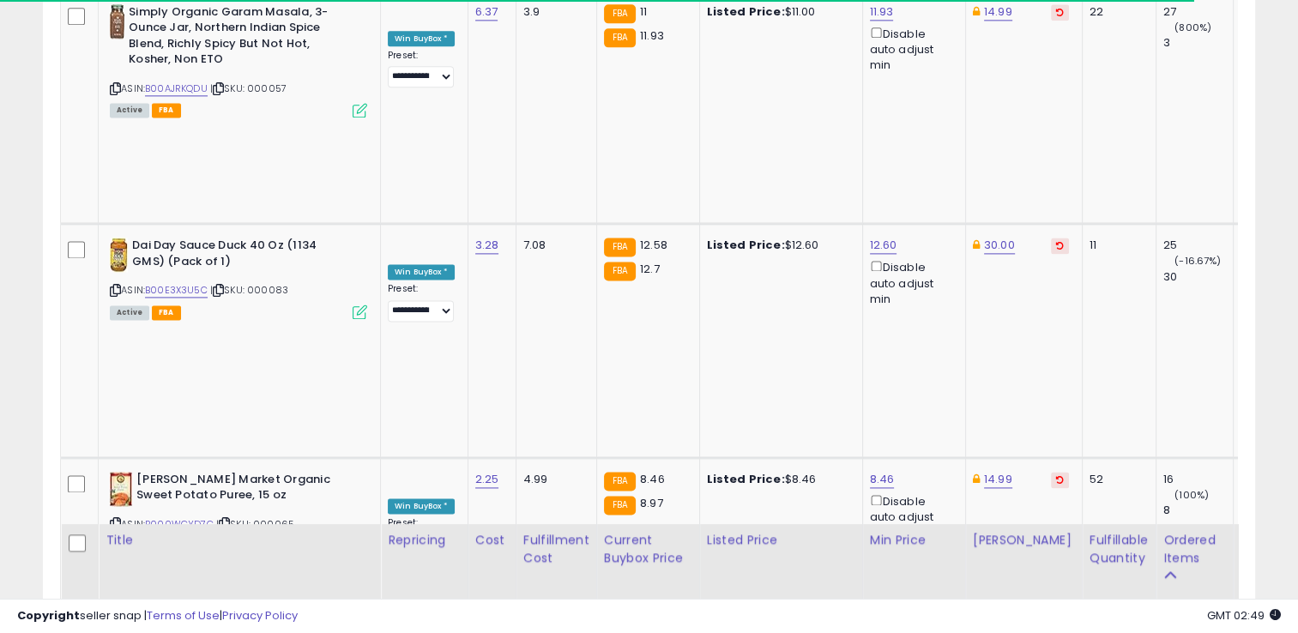
scroll to position [3451, 0]
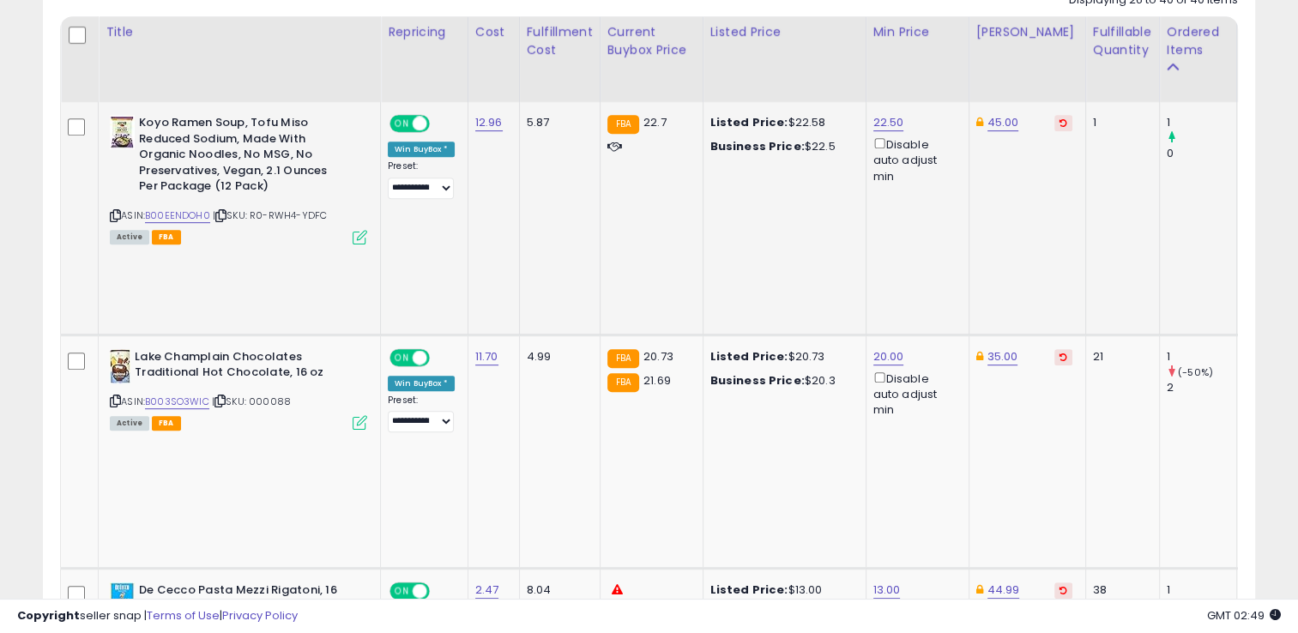
scroll to position [813, 0]
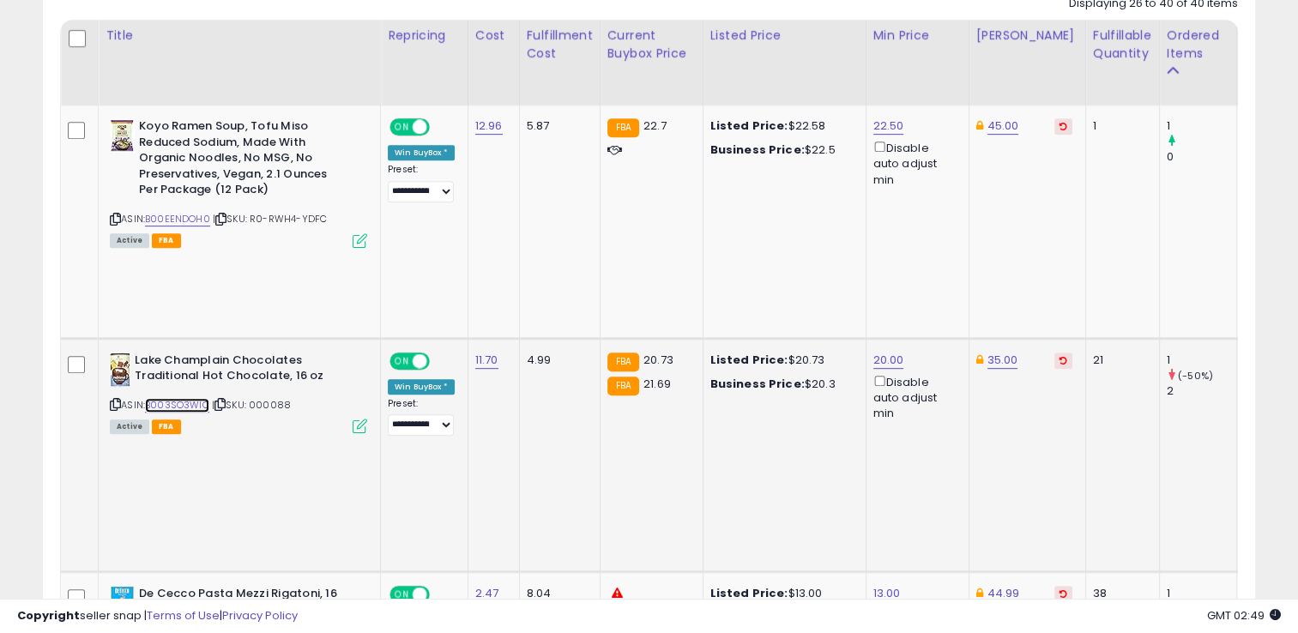
click at [200, 398] on link "B003SO3WIC" at bounding box center [177, 405] width 64 height 15
click at [893, 352] on link "20.00" at bounding box center [888, 360] width 31 height 17
drag, startPoint x: 847, startPoint y: 225, endPoint x: 719, endPoint y: 215, distance: 128.2
type input "*****"
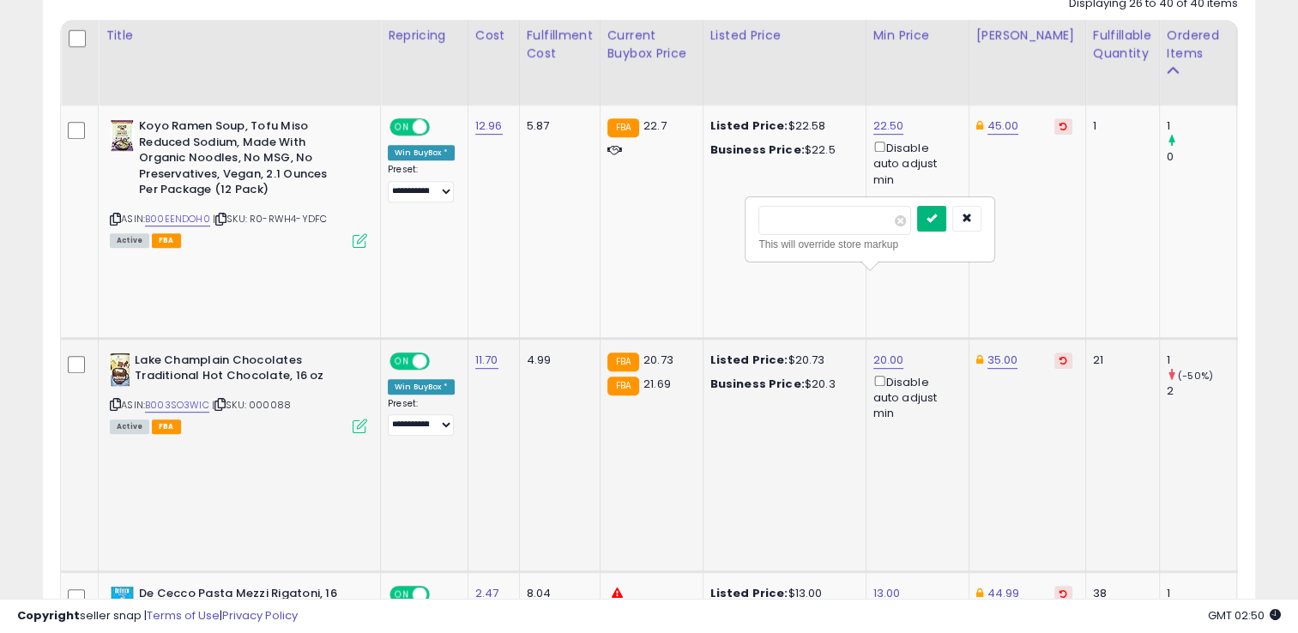
click at [946, 218] on button "submit" at bounding box center [931, 219] width 29 height 26
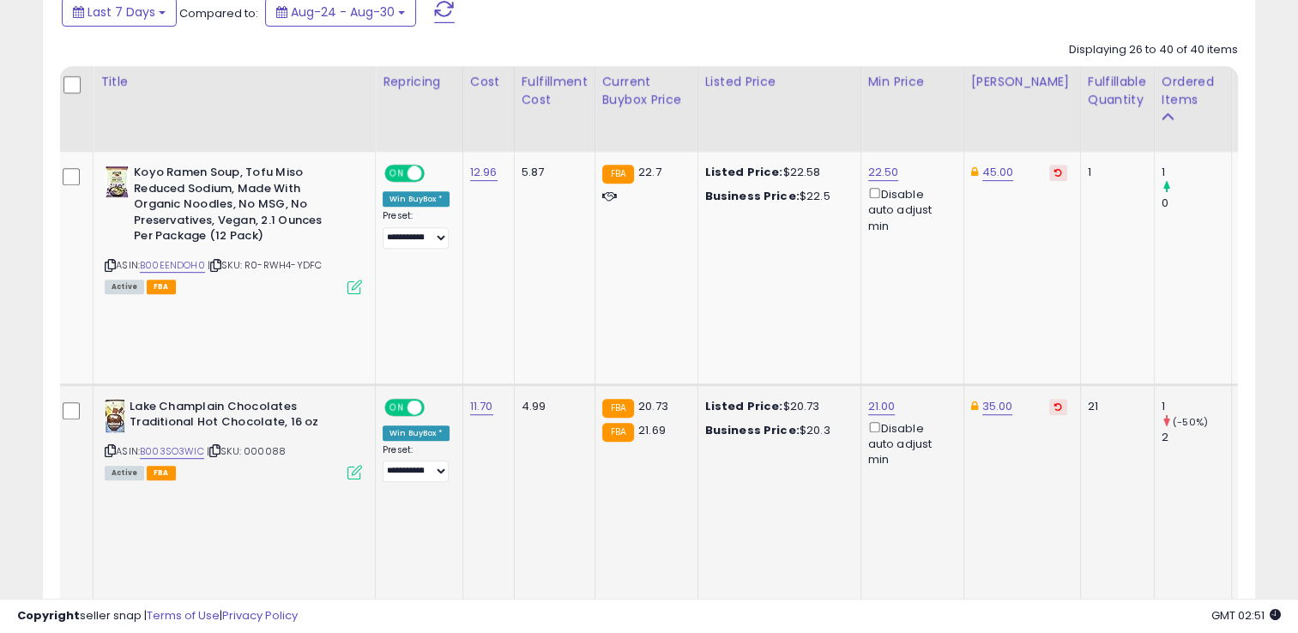
scroll to position [766, 0]
click at [879, 399] on link "21.00" at bounding box center [881, 407] width 27 height 17
click at [939, 272] on button "submit" at bounding box center [924, 266] width 29 height 26
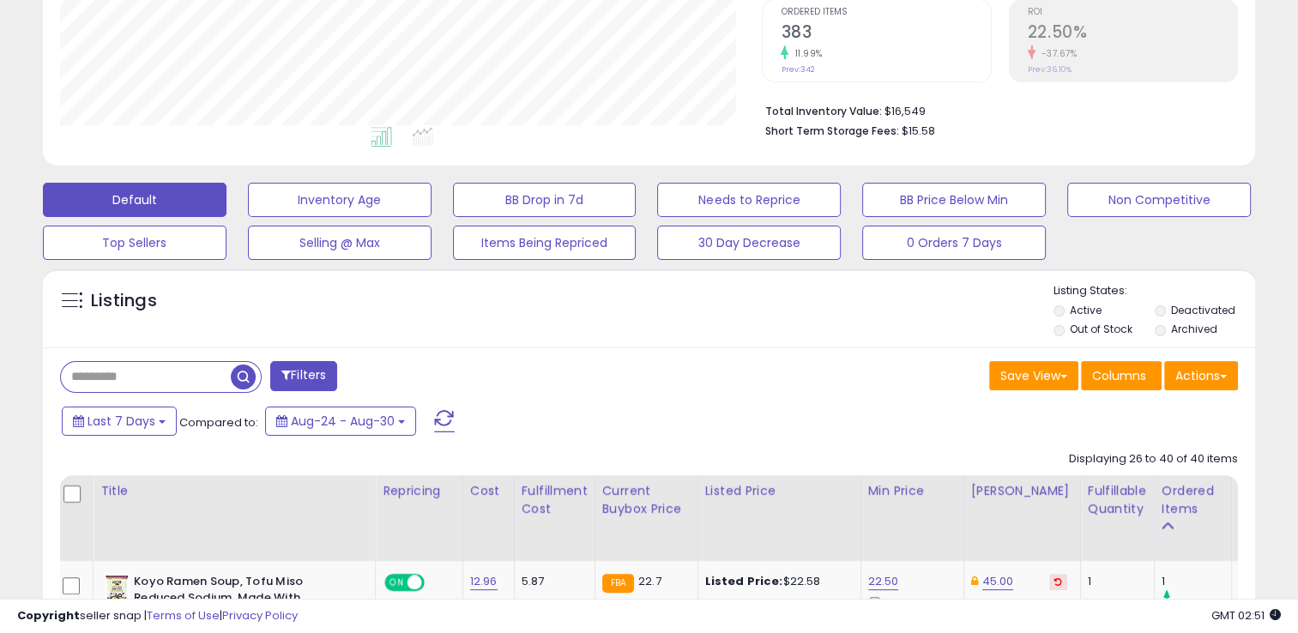
scroll to position [0, 0]
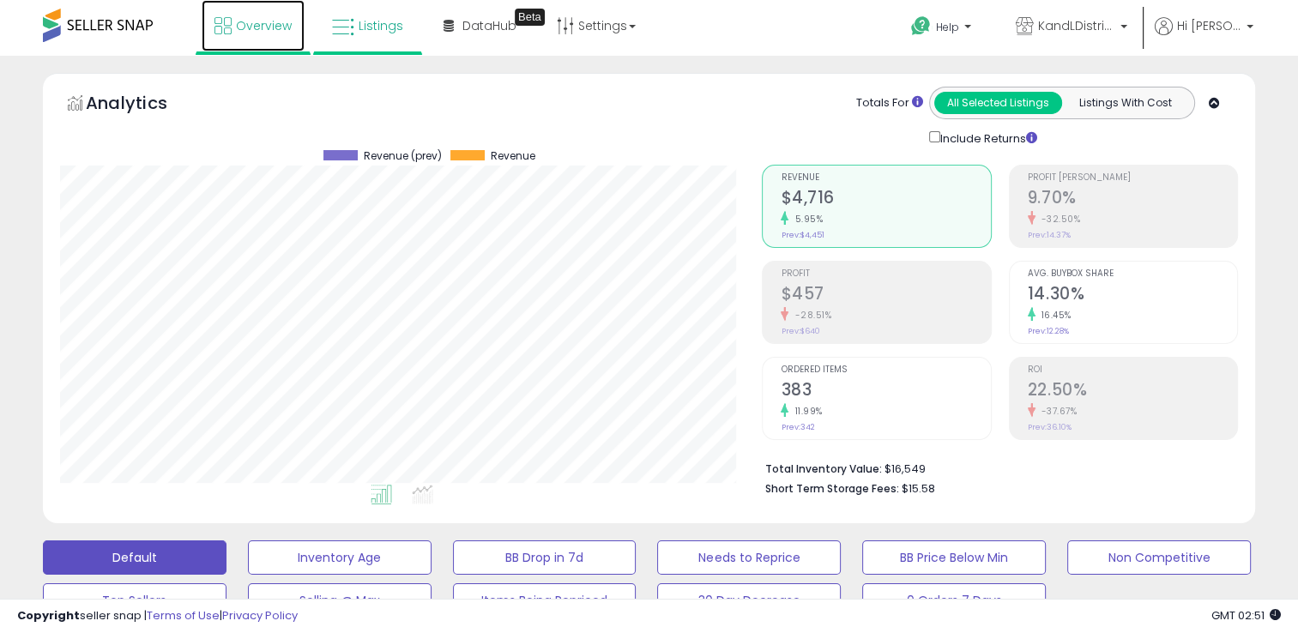
click at [251, 26] on span "Overview" at bounding box center [264, 25] width 56 height 17
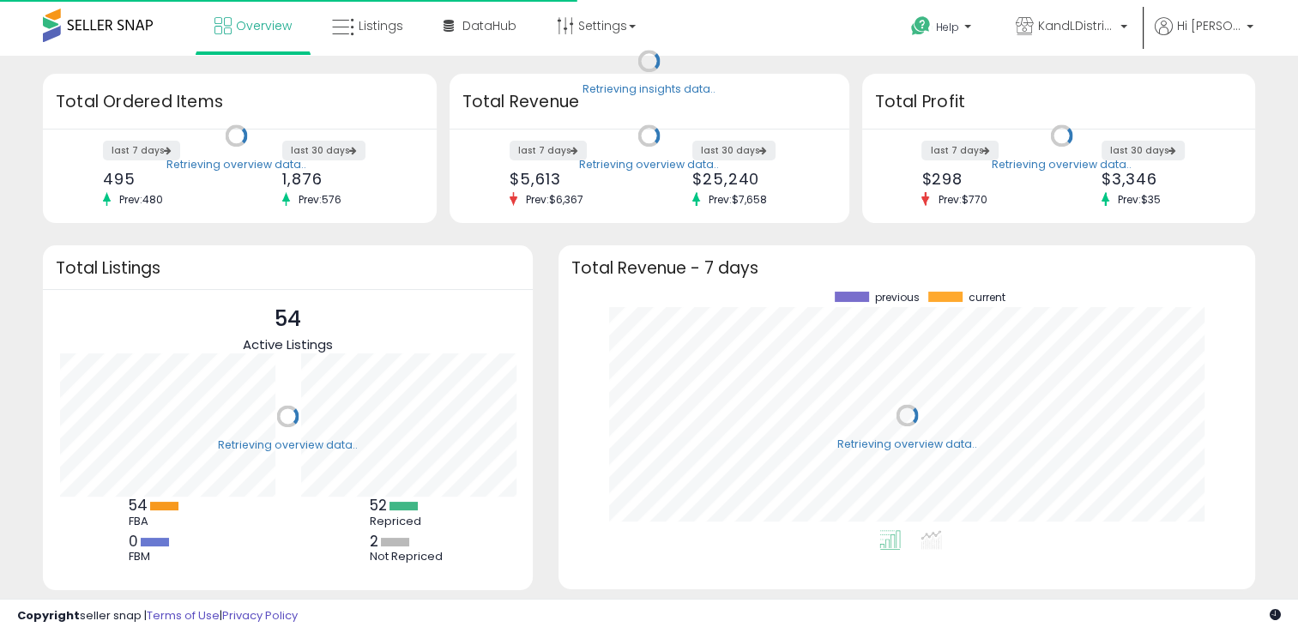
scroll to position [238, 662]
